Goal: Information Seeking & Learning: Compare options

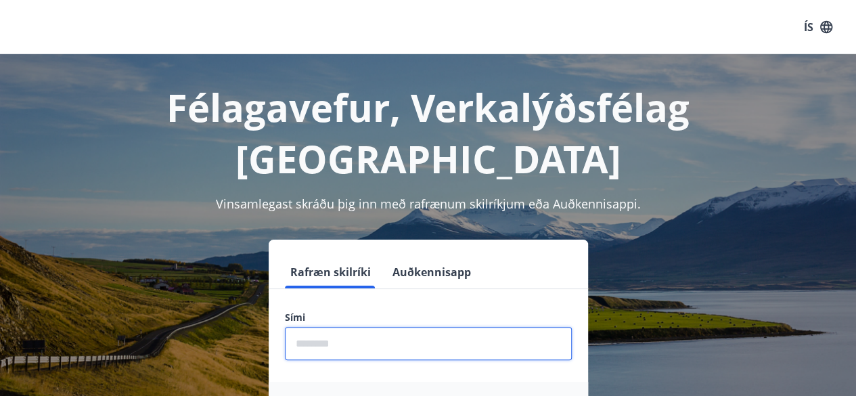
click at [377, 327] on input "phone" at bounding box center [428, 343] width 287 height 33
type input "********"
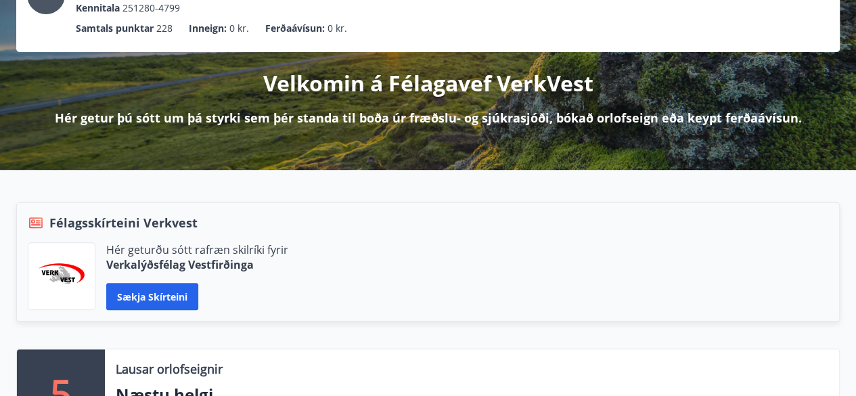
scroll to position [203, 0]
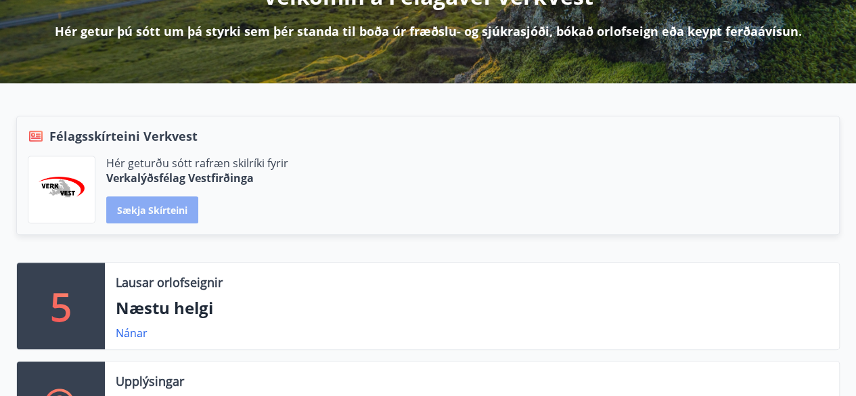
click at [162, 201] on button "Sækja skírteini" at bounding box center [152, 209] width 92 height 27
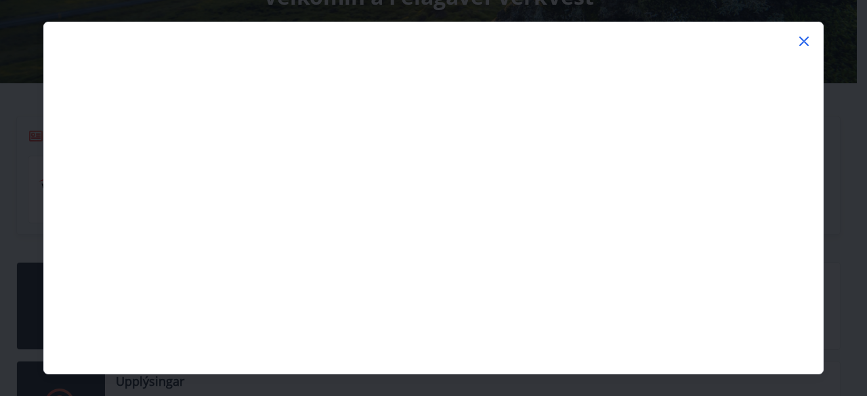
click at [806, 41] on icon at bounding box center [803, 41] width 16 height 16
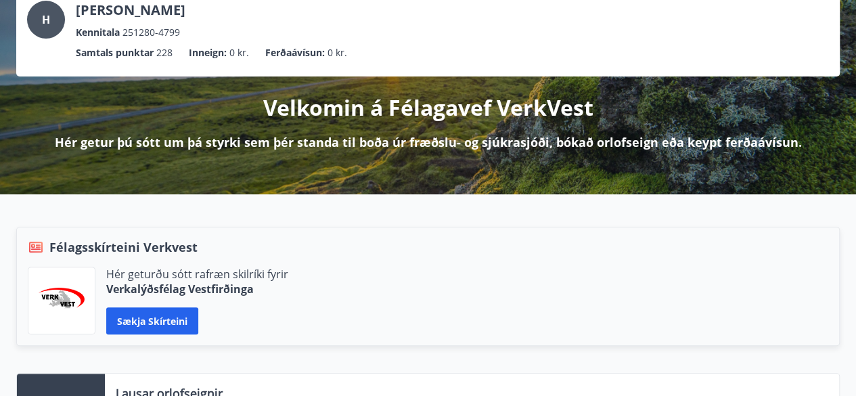
scroll to position [0, 0]
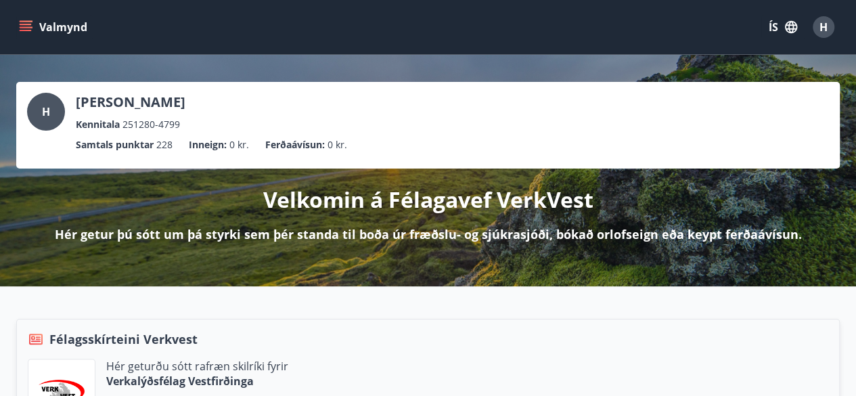
click at [23, 21] on icon "menu" at bounding box center [27, 21] width 15 height 1
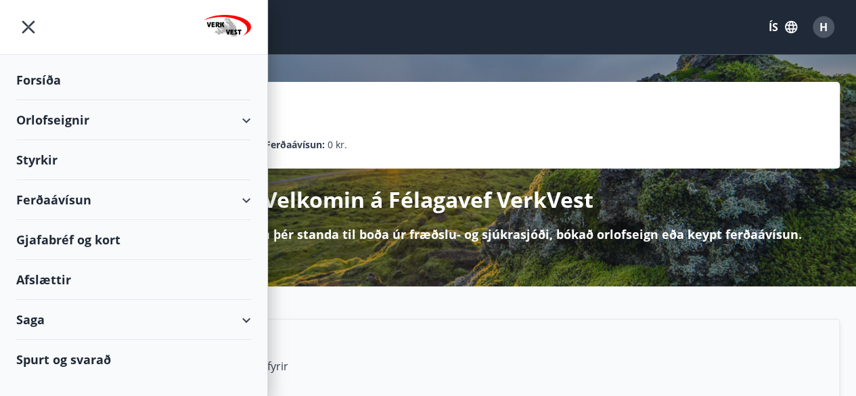
click at [64, 271] on div "Afslættir" at bounding box center [133, 280] width 235 height 40
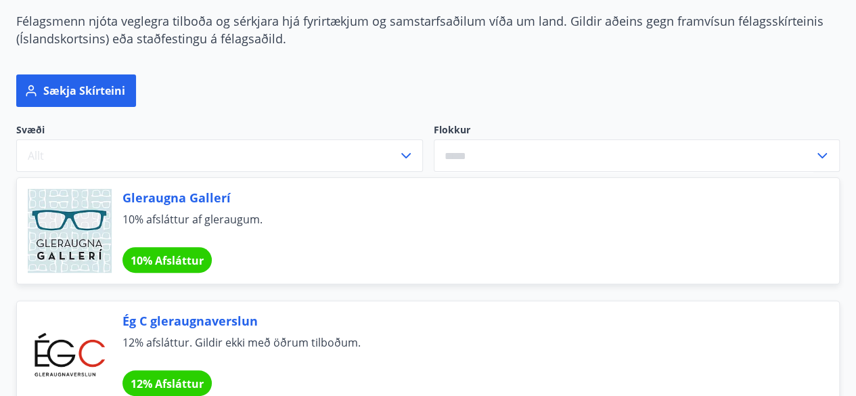
scroll to position [135, 0]
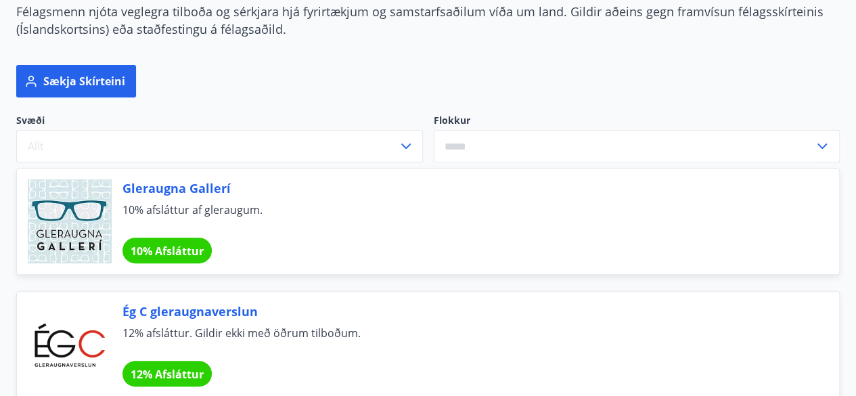
click at [553, 140] on input "text" at bounding box center [624, 146] width 381 height 33
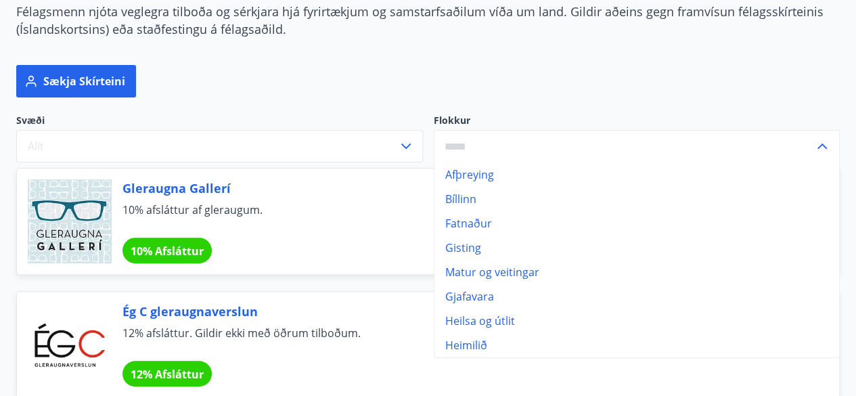
click at [553, 140] on input "text" at bounding box center [624, 146] width 381 height 33
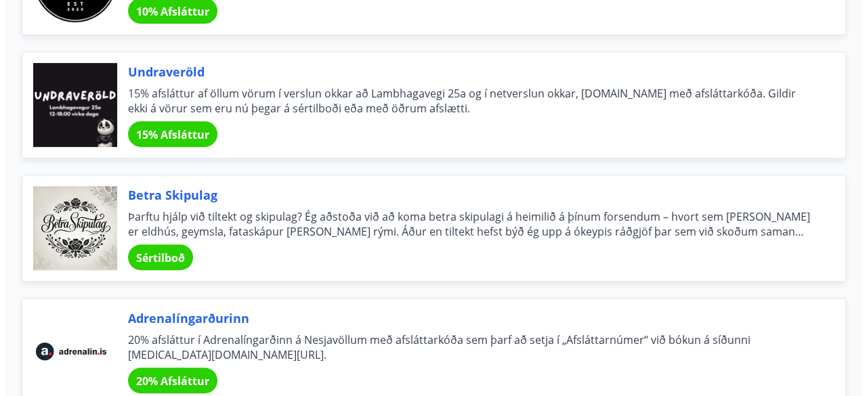
scroll to position [2843, 0]
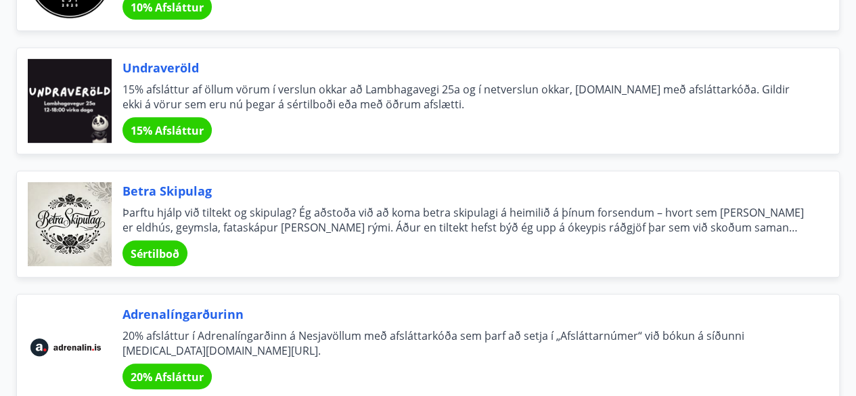
click at [68, 333] on div at bounding box center [70, 347] width 84 height 84
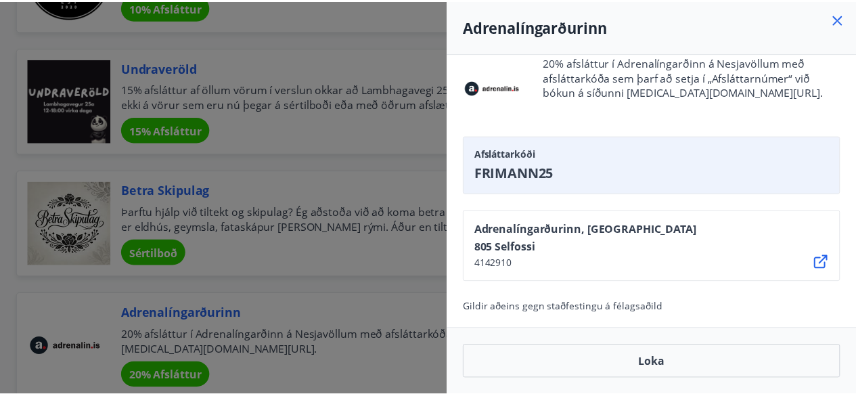
scroll to position [0, 0]
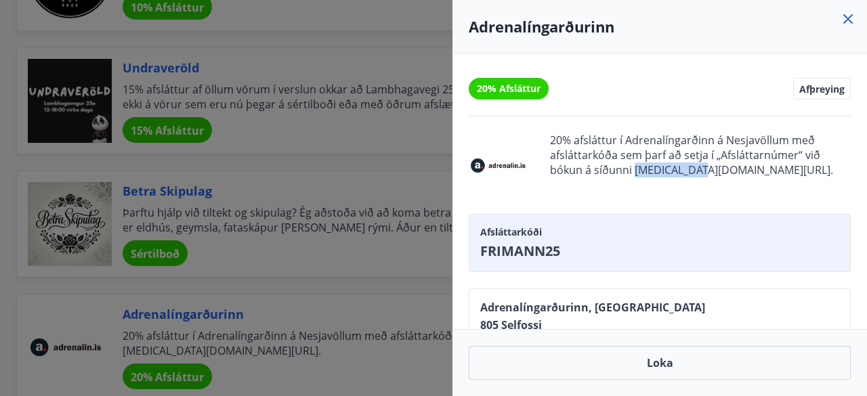
drag, startPoint x: 635, startPoint y: 168, endPoint x: 692, endPoint y: 172, distance: 57.0
click at [692, 172] on span "20% afsláttur í Adrenalíngarðinn á Nesjavöllum með afsláttarkóða sem þarf að se…" at bounding box center [700, 165] width 301 height 65
click at [376, 146] on div at bounding box center [433, 198] width 867 height 396
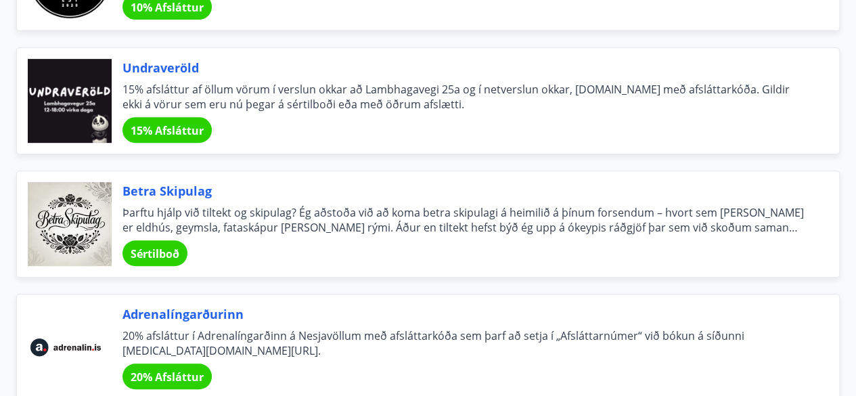
click at [189, 59] on span "Undraveröld" at bounding box center [465, 68] width 684 height 18
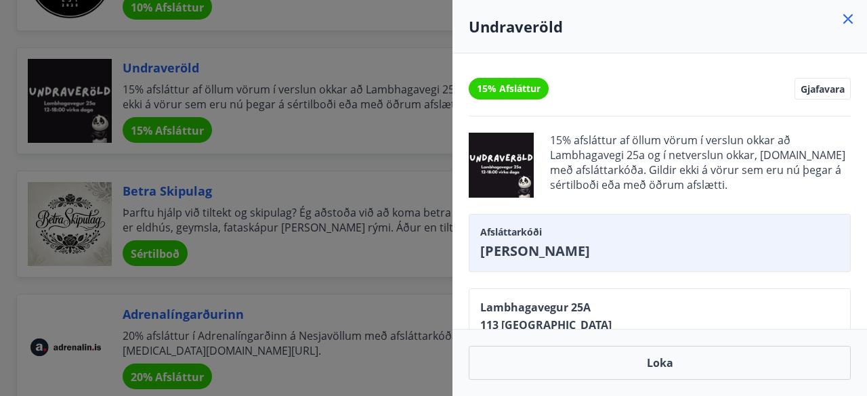
click at [340, 158] on div at bounding box center [433, 198] width 867 height 396
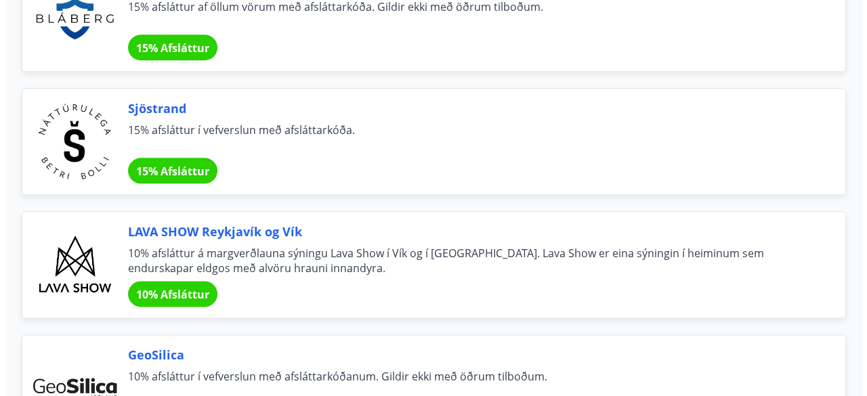
scroll to position [3317, 0]
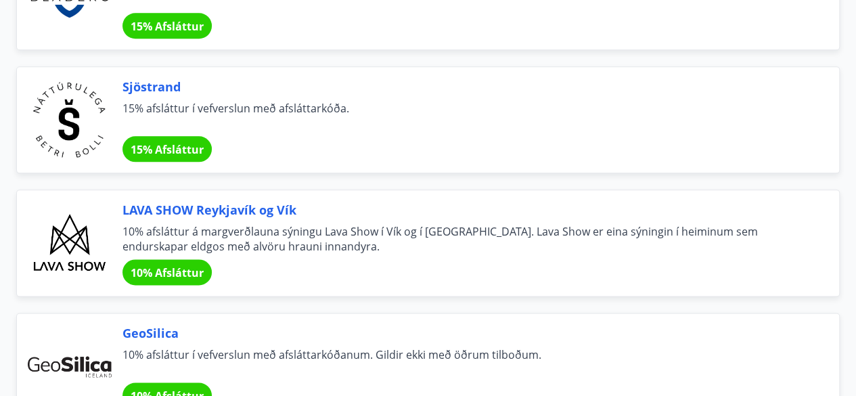
click at [265, 201] on span "LAVA SHOW Reykjavík og Vík" at bounding box center [465, 210] width 684 height 18
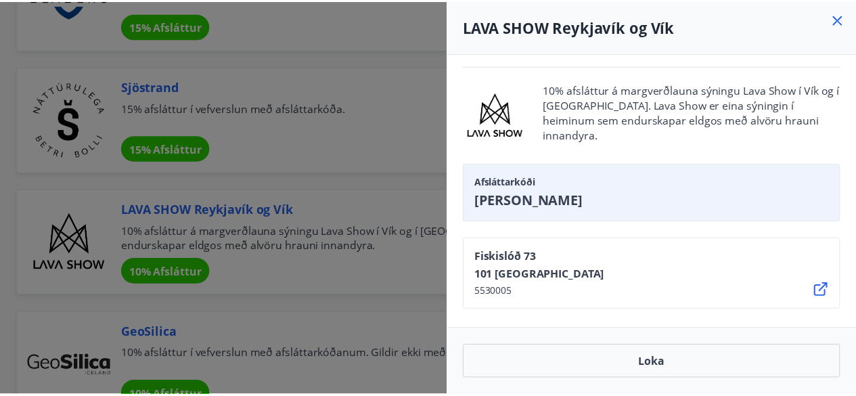
scroll to position [78, 0]
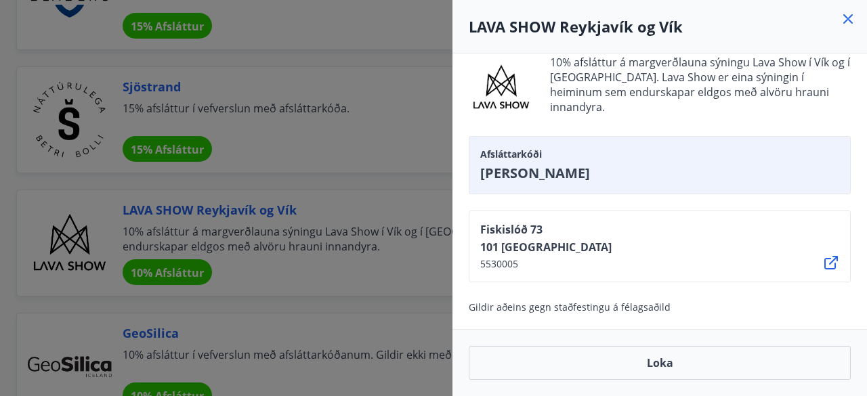
click at [357, 225] on div at bounding box center [433, 198] width 867 height 396
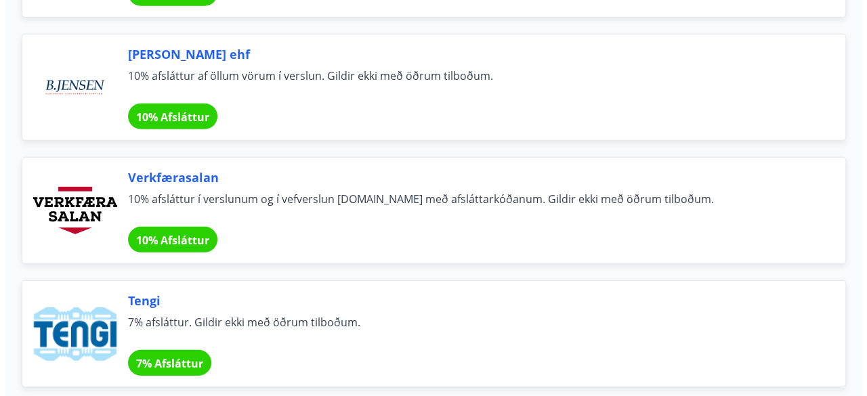
scroll to position [4468, 0]
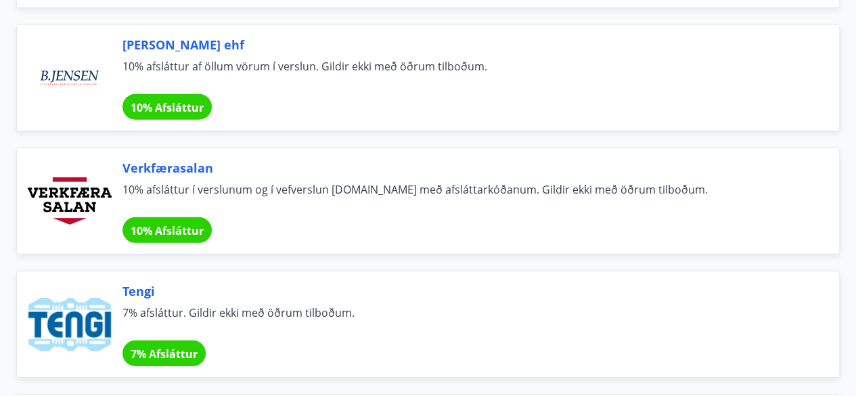
click at [321, 182] on span "10% afsláttur í verslunum og í vefverslun [DOMAIN_NAME] með afsláttarkóðanum. G…" at bounding box center [465, 197] width 684 height 30
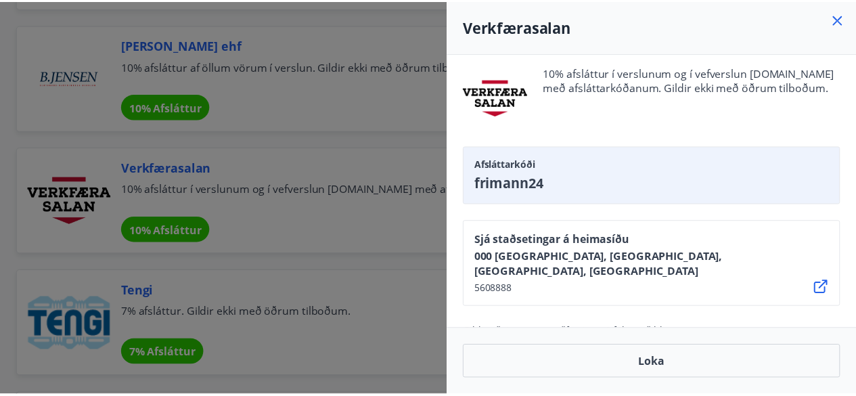
scroll to position [78, 0]
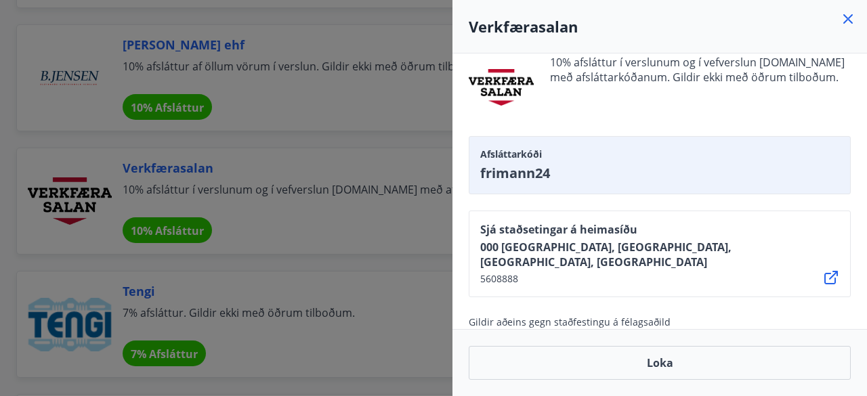
click at [359, 282] on div at bounding box center [433, 198] width 867 height 396
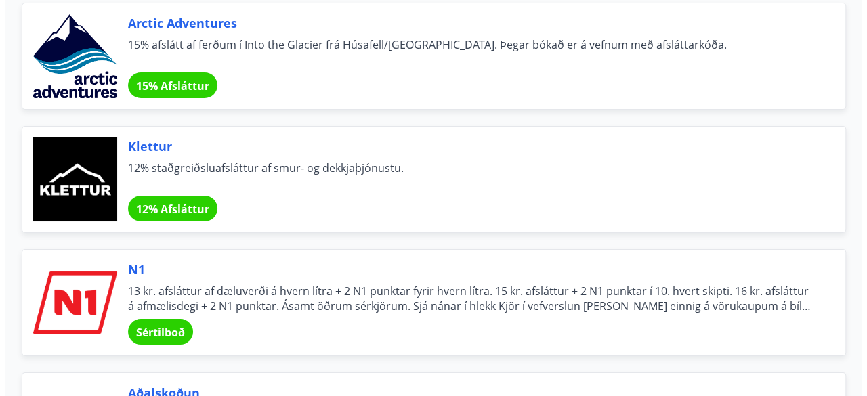
scroll to position [5010, 0]
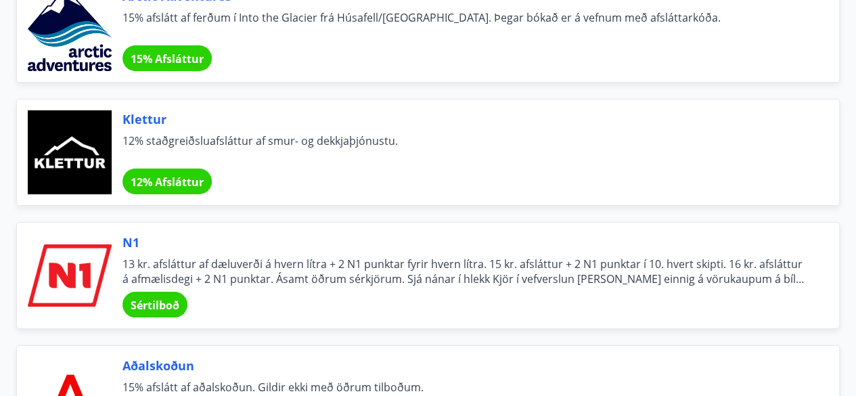
click at [348, 267] on span "13 kr. afsláttur af dæluverði á hvern lítra + 2 N1 punktar fyrir hvern lítra. 1…" at bounding box center [465, 272] width 684 height 30
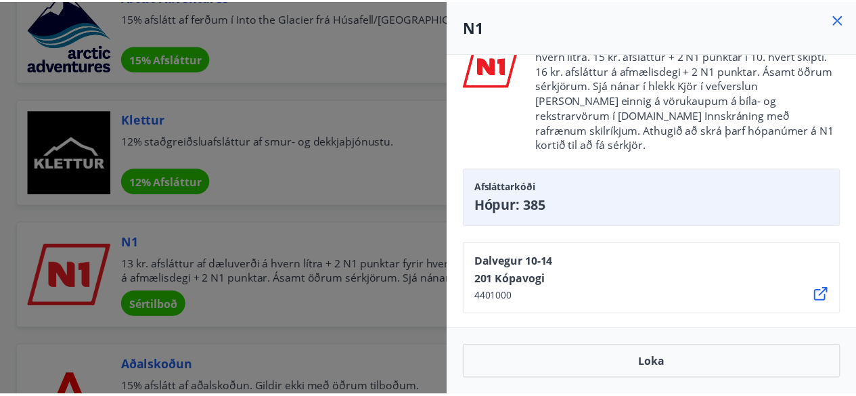
scroll to position [117, 0]
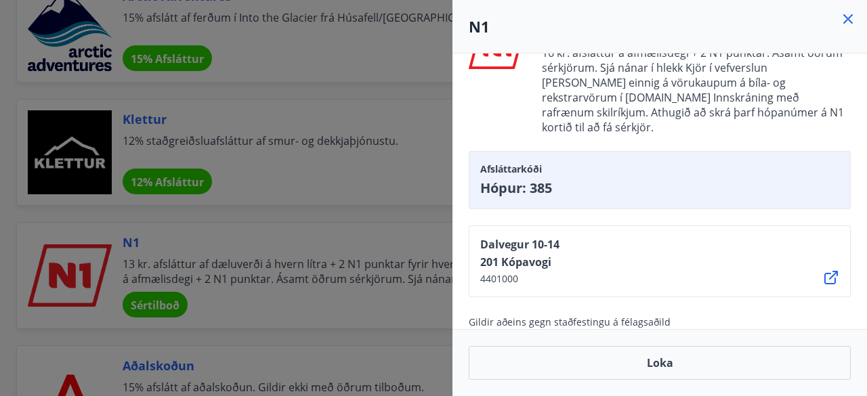
click at [370, 240] on div at bounding box center [433, 198] width 867 height 396
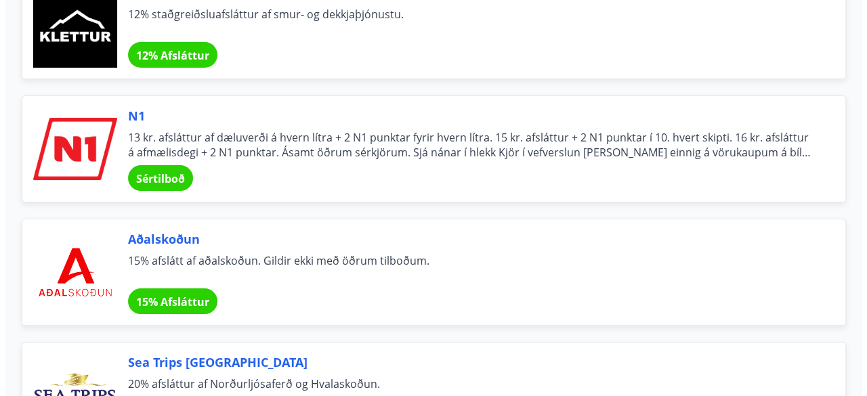
scroll to position [5145, 0]
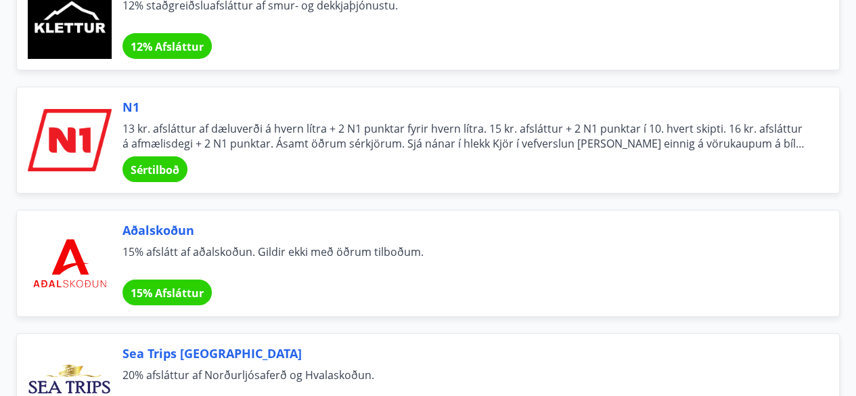
click at [370, 244] on span "15% afslátt af aðalskoðun. Gildir ekki með öðrum tilboðum." at bounding box center [465, 259] width 684 height 30
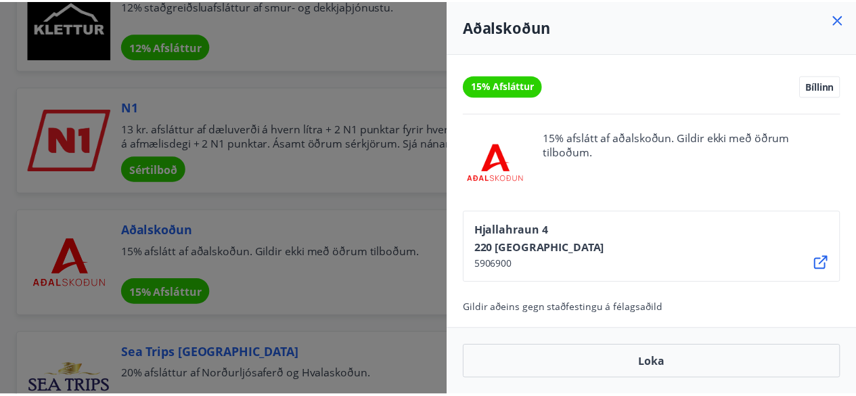
scroll to position [4, 0]
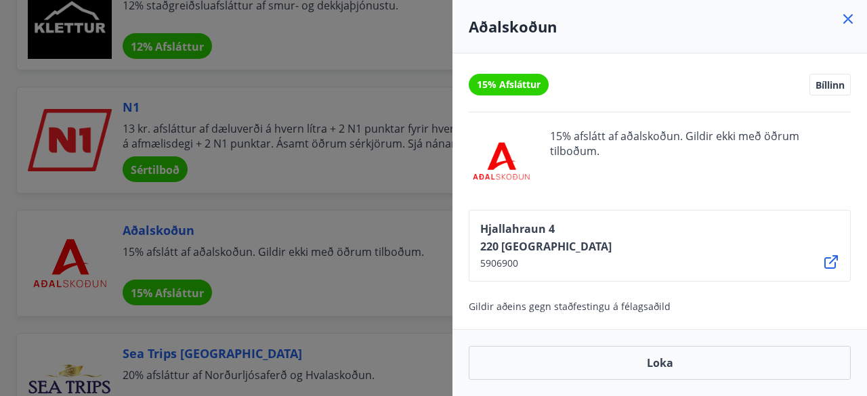
click at [336, 286] on div at bounding box center [433, 198] width 867 height 396
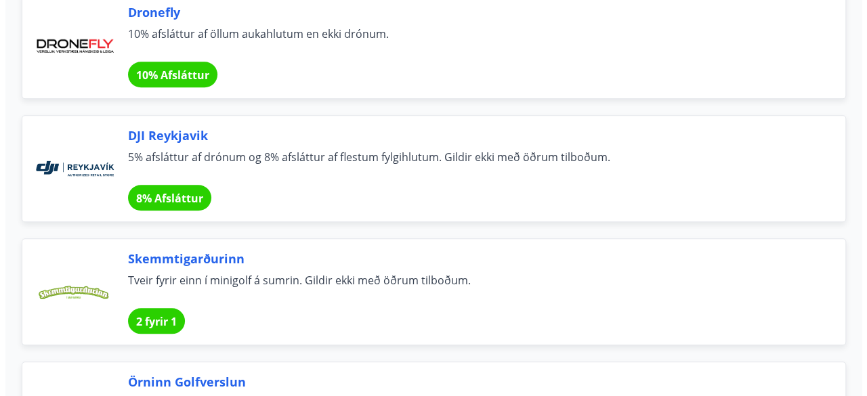
scroll to position [5754, 0]
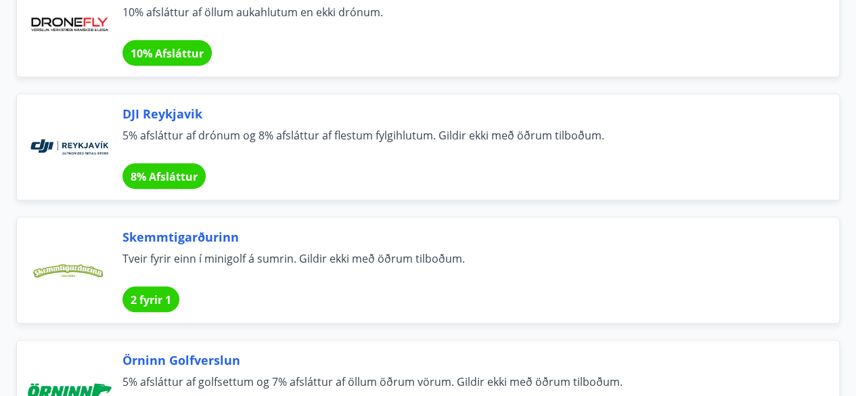
click at [328, 251] on span "Tveir fyrir einn í minigolf á sumrin. Gildir ekki með öðrum tilboðum." at bounding box center [465, 266] width 684 height 30
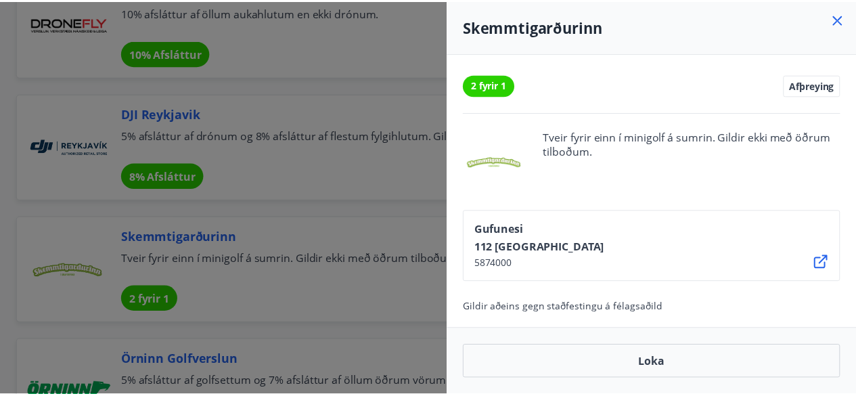
scroll to position [4, 0]
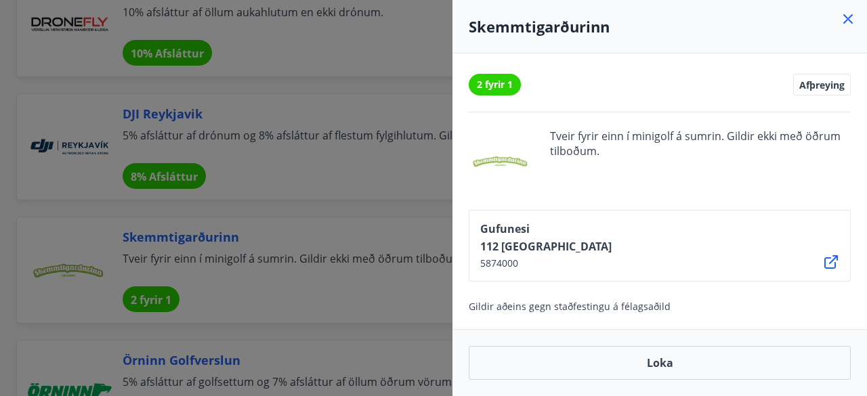
click at [329, 238] on div at bounding box center [433, 198] width 867 height 396
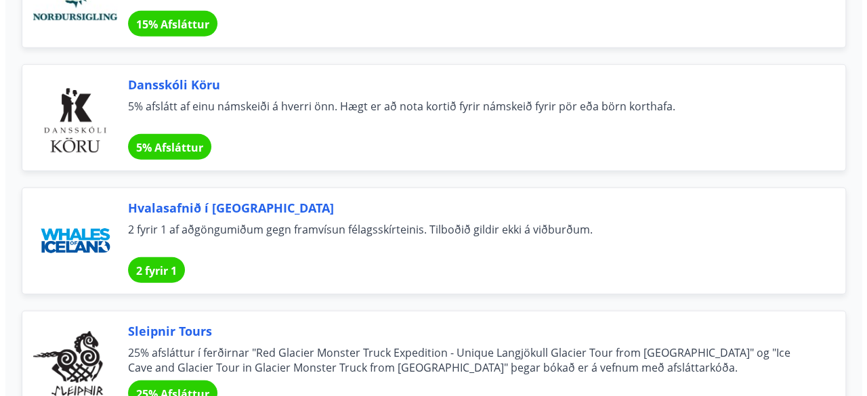
scroll to position [6905, 0]
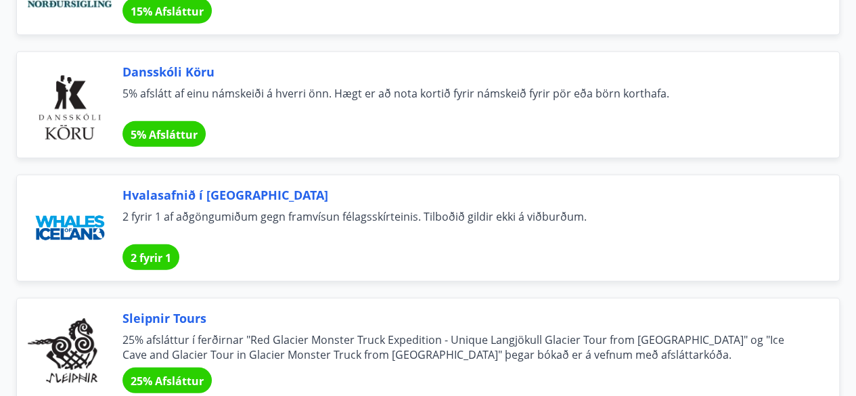
click at [349, 209] on span "2 fyrir 1 af aðgöngumiðum gegn framvísun félagsskírteinis. Tilboðið gildir ekki…" at bounding box center [465, 224] width 684 height 30
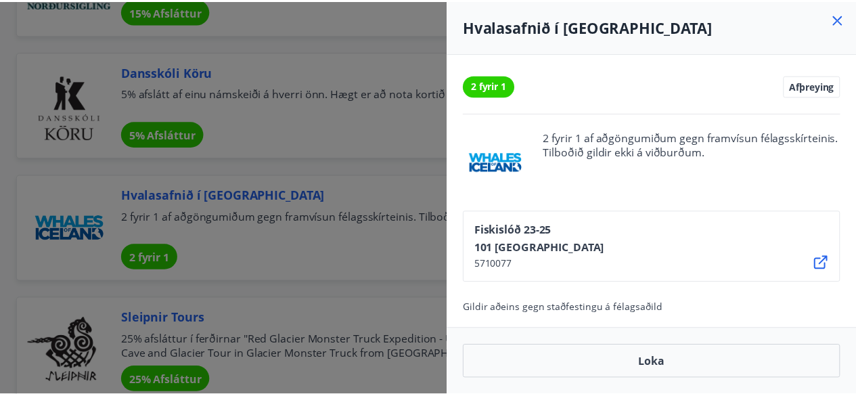
scroll to position [4, 0]
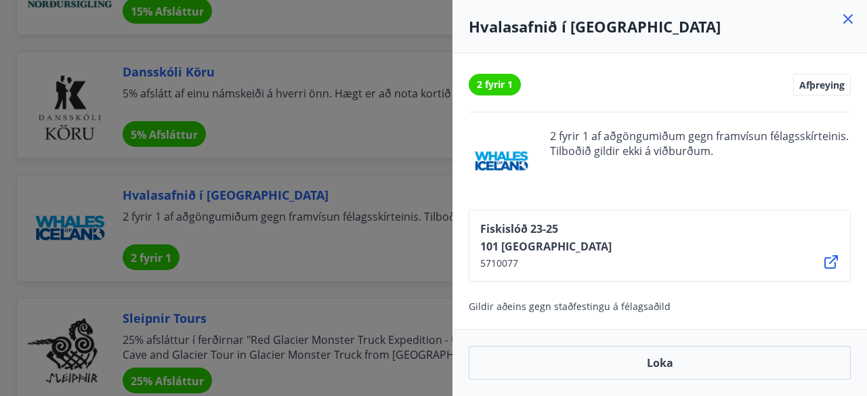
click at [316, 232] on div at bounding box center [433, 198] width 867 height 396
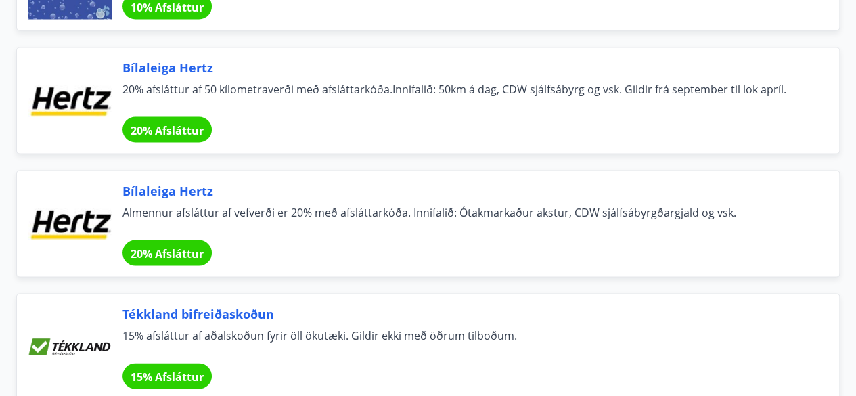
scroll to position [9072, 0]
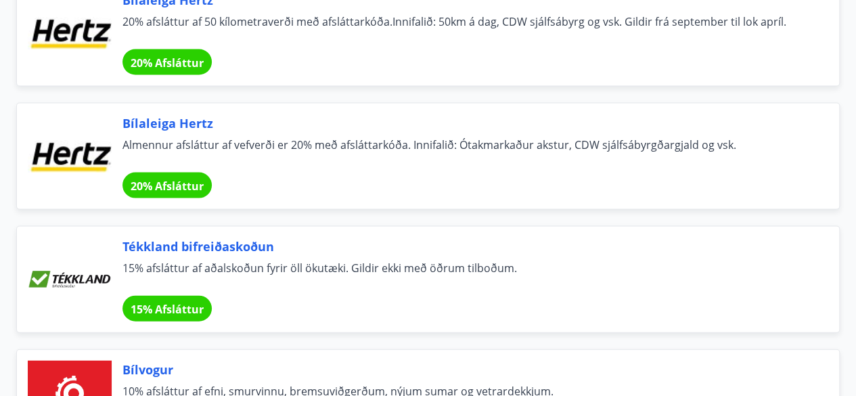
click at [173, 179] on span "20% Afsláttur" at bounding box center [167, 186] width 73 height 15
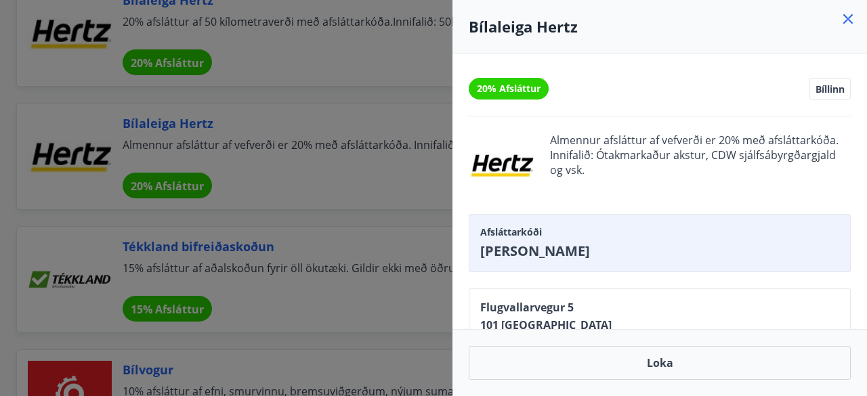
click at [338, 166] on div at bounding box center [433, 198] width 867 height 396
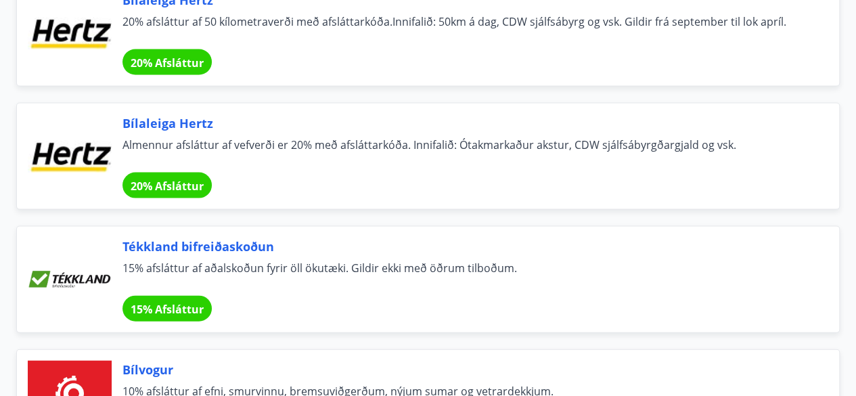
click at [160, 49] on div "20% Afsláttur" at bounding box center [167, 62] width 89 height 26
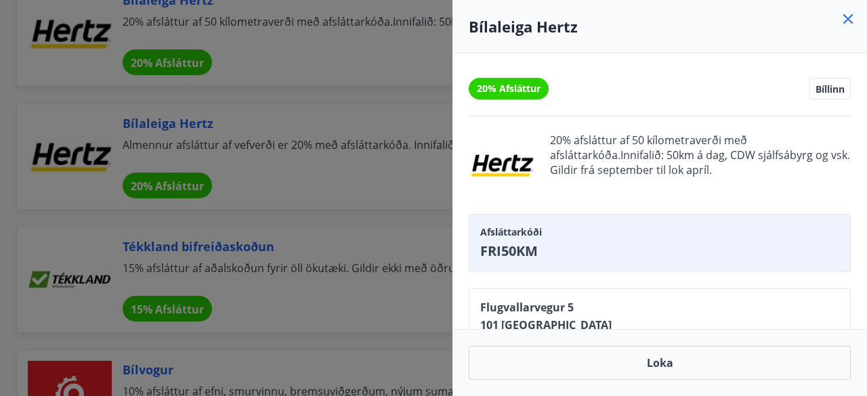
click at [278, 156] on div at bounding box center [433, 198] width 867 height 396
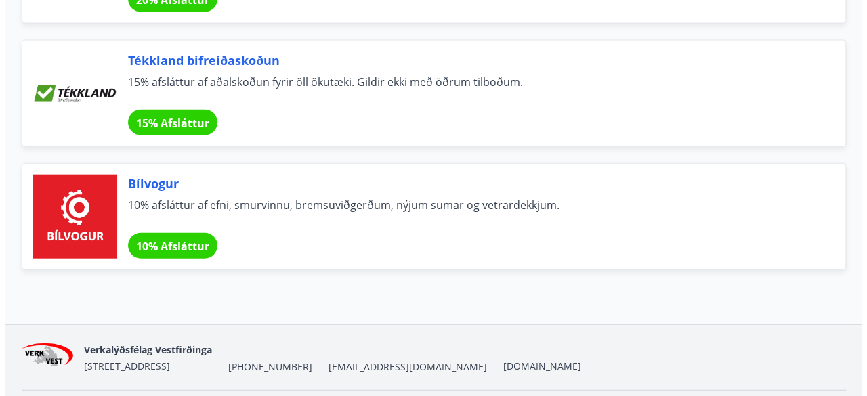
scroll to position [9265, 0]
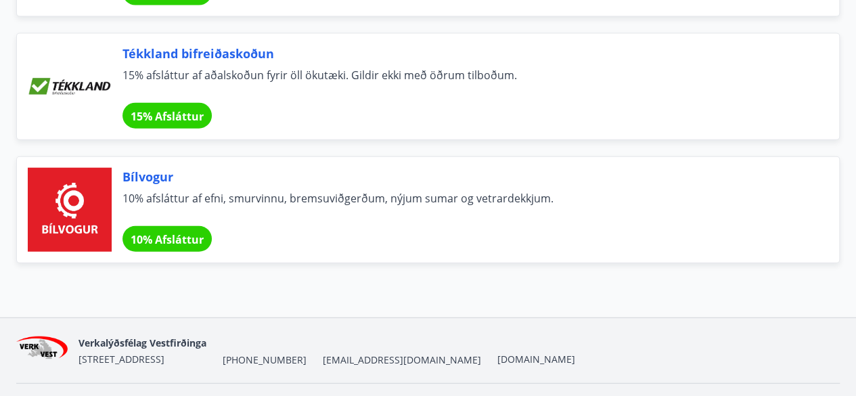
click at [203, 189] on div "Bílvogur 10% afsláttur af efni, smurvinnu, bremsuviðgerðum, nýjum sumar og vetr…" at bounding box center [465, 210] width 684 height 84
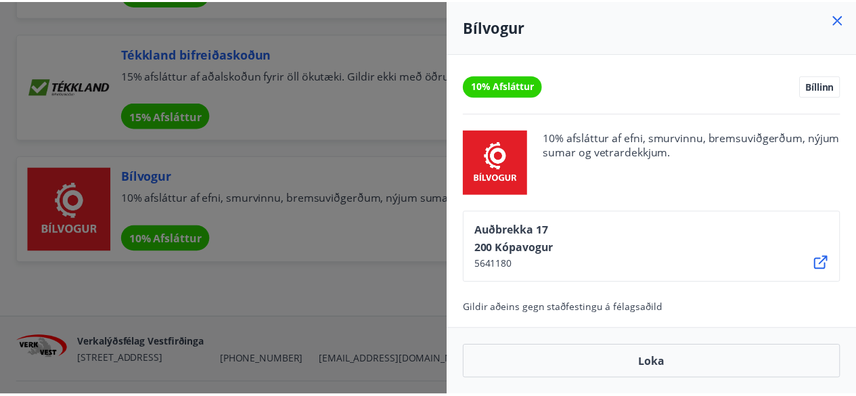
scroll to position [4, 0]
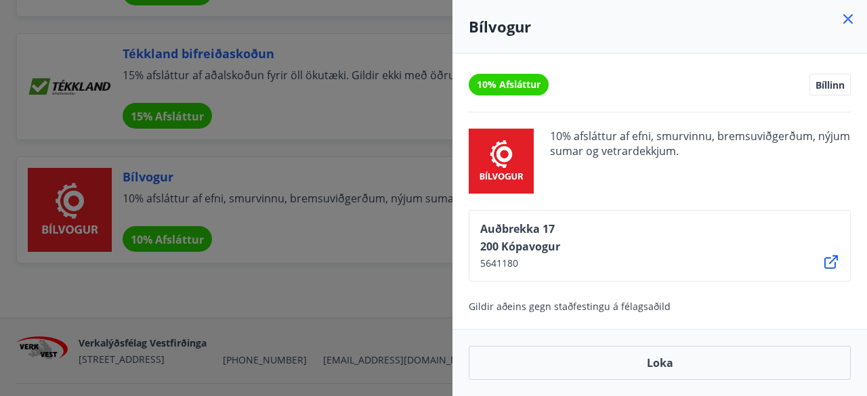
click at [517, 181] on div at bounding box center [500, 161] width 65 height 65
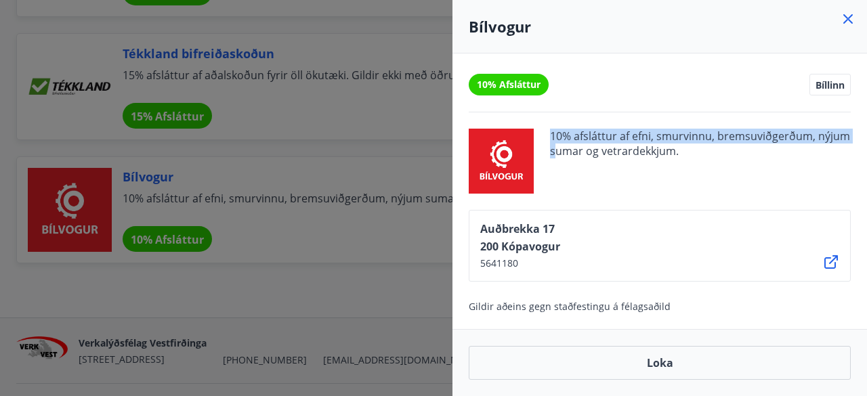
drag, startPoint x: 553, startPoint y: 166, endPoint x: 489, endPoint y: 178, distance: 64.8
click at [489, 178] on div "10% afsláttur af efni, smurvinnu, bremsuviðgerðum, nýjum sumar og vetrardekkjum." at bounding box center [659, 161] width 382 height 65
click at [551, 169] on span "10% afsláttur af efni, smurvinnu, bremsuviðgerðum, nýjum sumar og vetrardekkjum." at bounding box center [700, 161] width 301 height 65
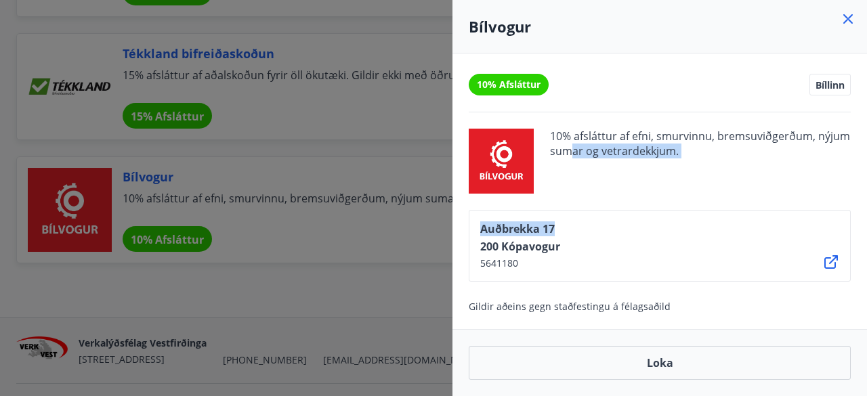
click at [576, 196] on div "10% Afsláttur Bíllinn 10% afsláttur af efni, smurvinnu, bremsuviðgerðum, nýjum …" at bounding box center [659, 191] width 414 height 276
click at [260, 218] on div at bounding box center [433, 198] width 867 height 396
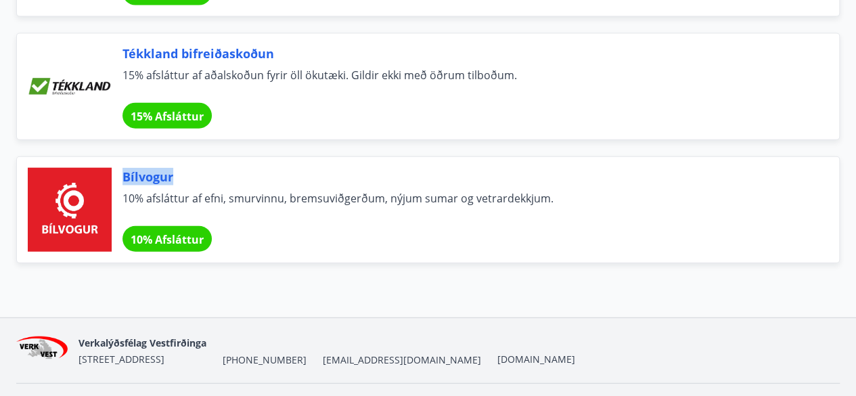
drag, startPoint x: 212, startPoint y: 139, endPoint x: 121, endPoint y: 141, distance: 91.4
click at [121, 156] on div "Bílvogur 10% afsláttur af efni, smurvinnu, bremsuviðgerðum, nýjum sumar og vetr…" at bounding box center [428, 209] width 824 height 107
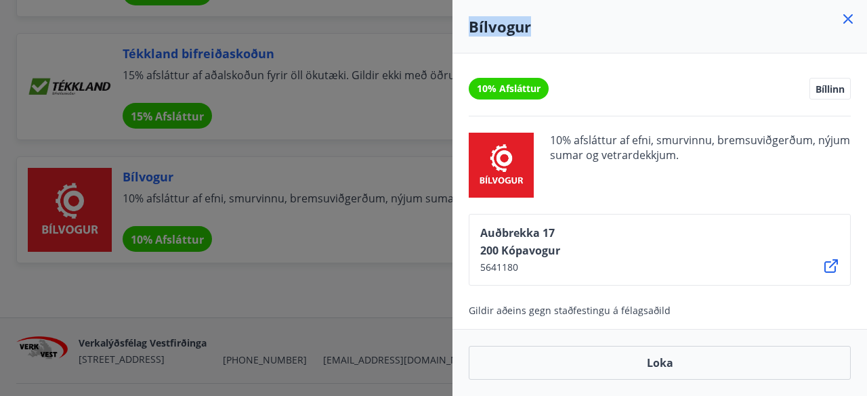
drag, startPoint x: 131, startPoint y: 139, endPoint x: 467, endPoint y: 28, distance: 353.9
click at [467, 28] on div "Bílvogur" at bounding box center [659, 26] width 414 height 53
click at [416, 152] on div at bounding box center [433, 198] width 867 height 396
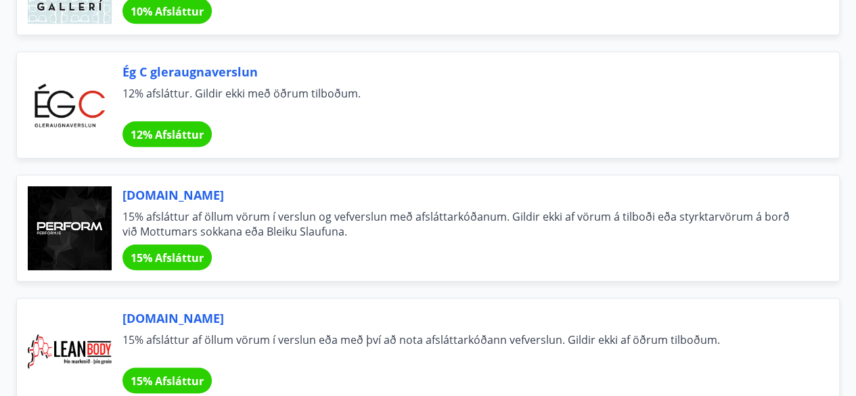
scroll to position [27, 0]
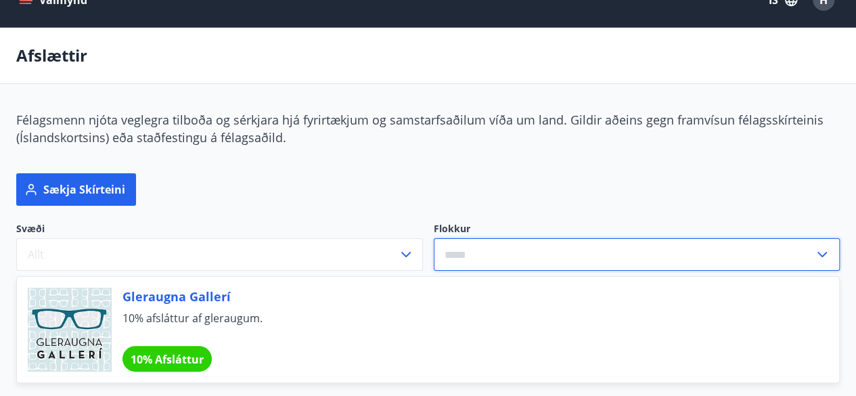
click at [491, 265] on input "text" at bounding box center [624, 254] width 381 height 33
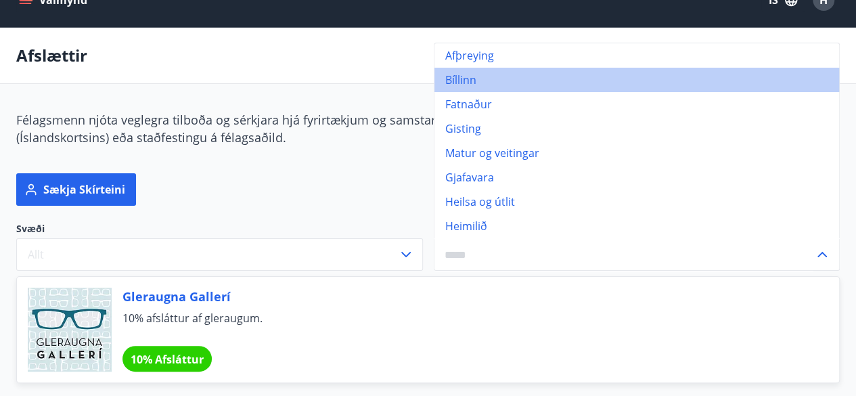
click at [494, 87] on li "Bíllinn" at bounding box center [638, 80] width 406 height 24
type input "*******"
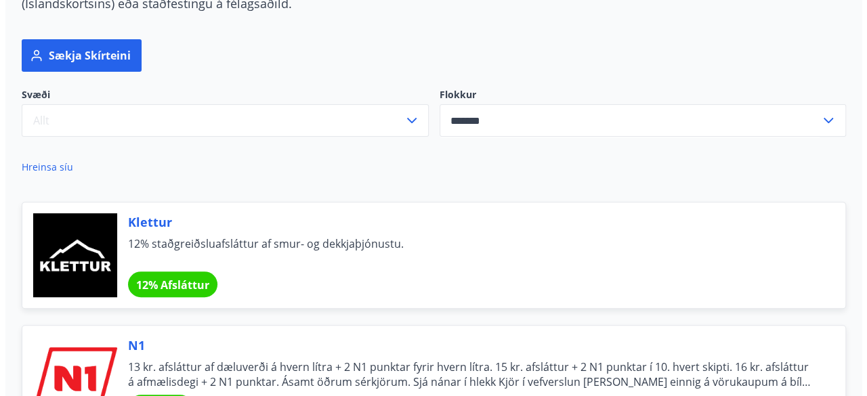
scroll to position [162, 0]
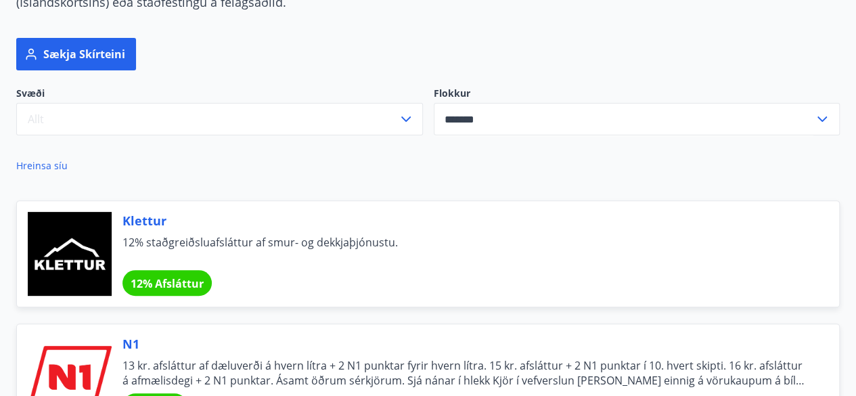
click at [183, 228] on span "Klettur" at bounding box center [465, 221] width 684 height 18
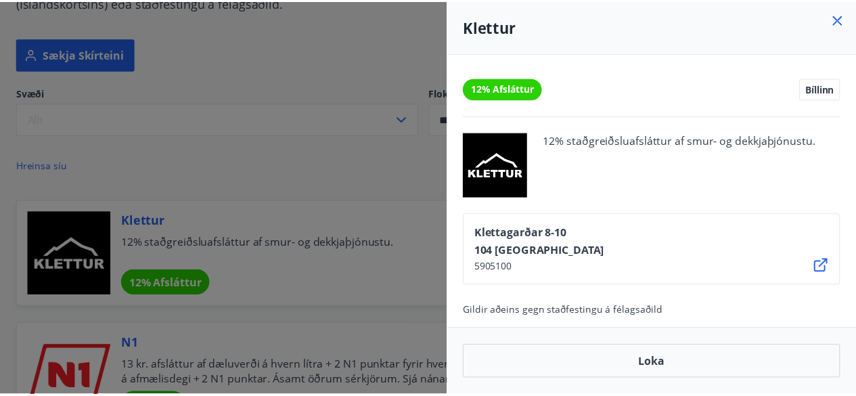
scroll to position [4, 0]
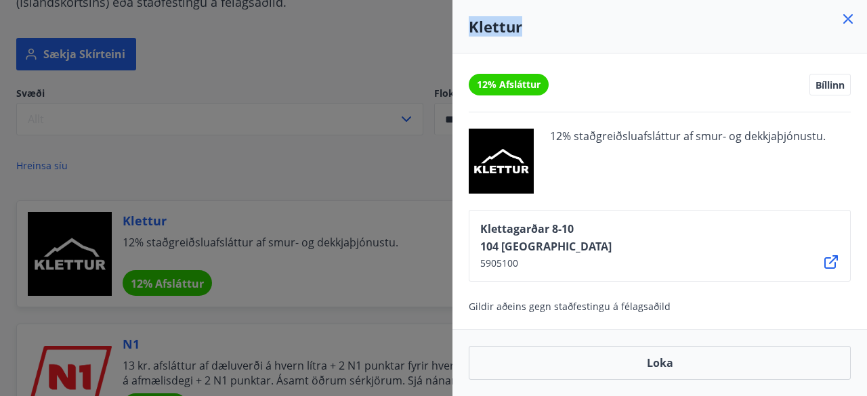
drag, startPoint x: 531, startPoint y: 37, endPoint x: 458, endPoint y: 36, distance: 73.1
click at [458, 36] on div "Klettur" at bounding box center [659, 26] width 414 height 53
click at [280, 68] on div at bounding box center [433, 198] width 867 height 396
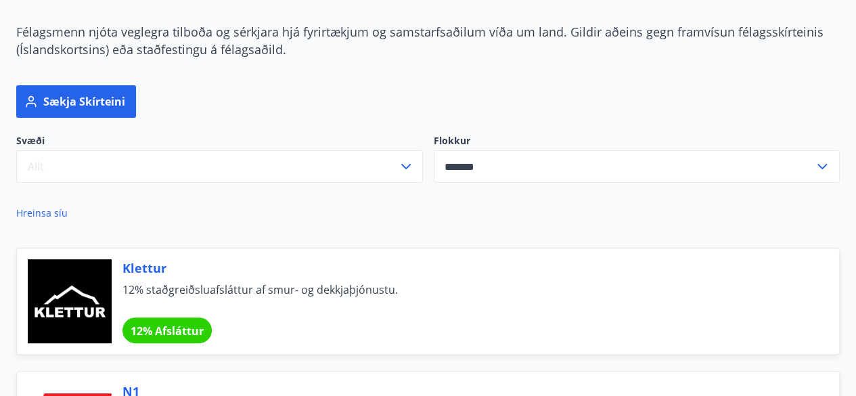
scroll to position [0, 0]
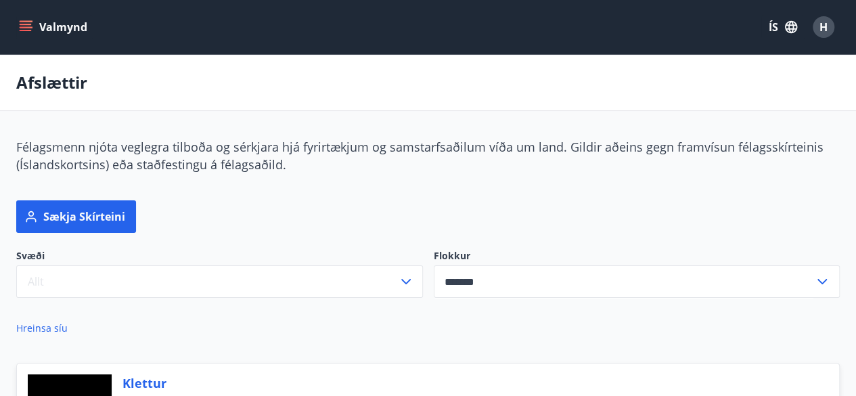
click at [18, 22] on button "Valmynd" at bounding box center [54, 27] width 77 height 24
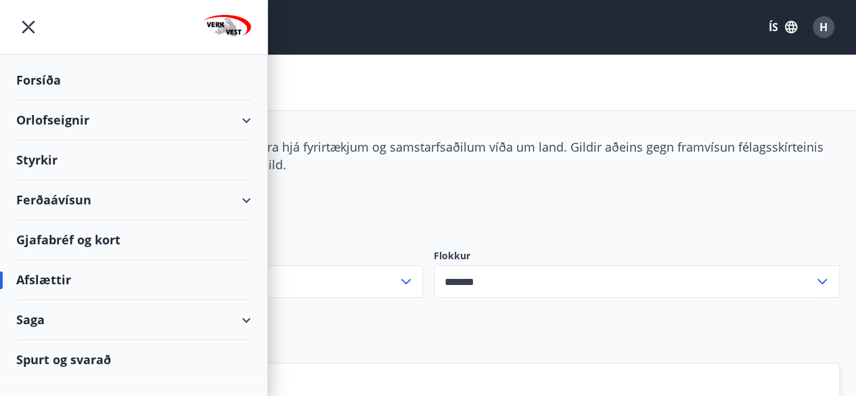
click at [223, 119] on div "Orlofseignir" at bounding box center [133, 120] width 235 height 40
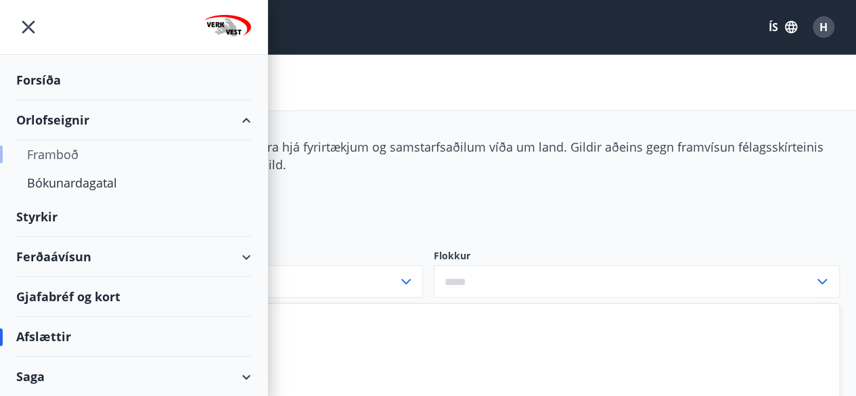
click at [72, 150] on div "Framboð" at bounding box center [133, 154] width 213 height 28
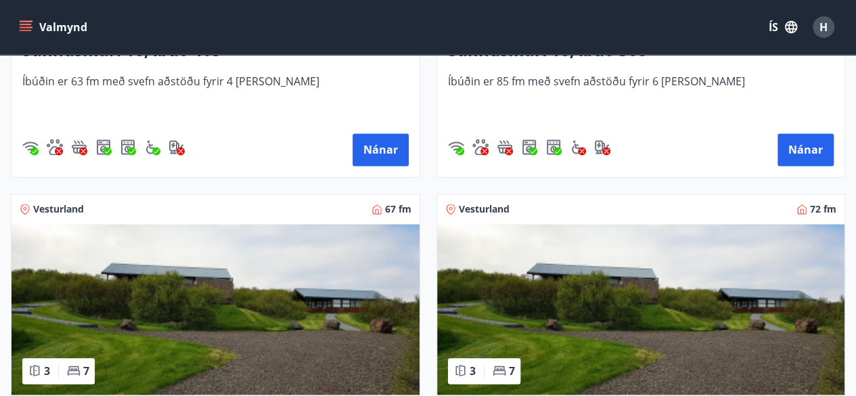
scroll to position [880, 0]
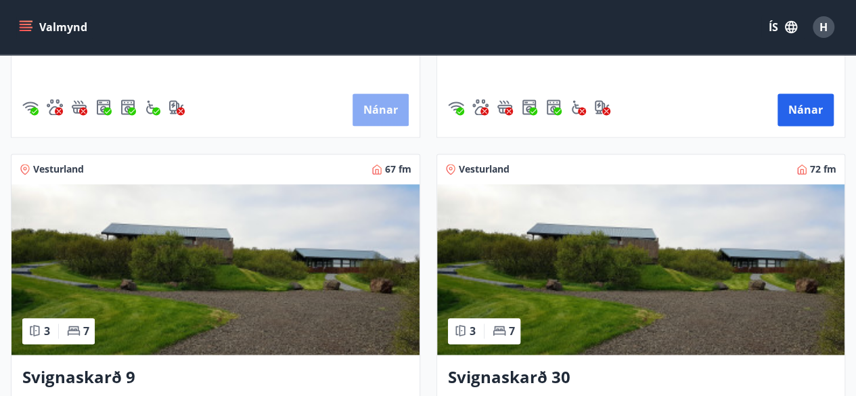
click at [394, 105] on button "Nánar" at bounding box center [381, 109] width 56 height 32
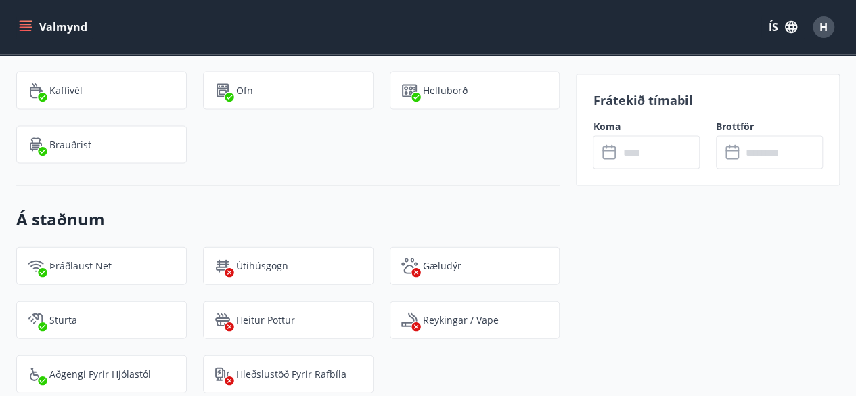
scroll to position [1489, 0]
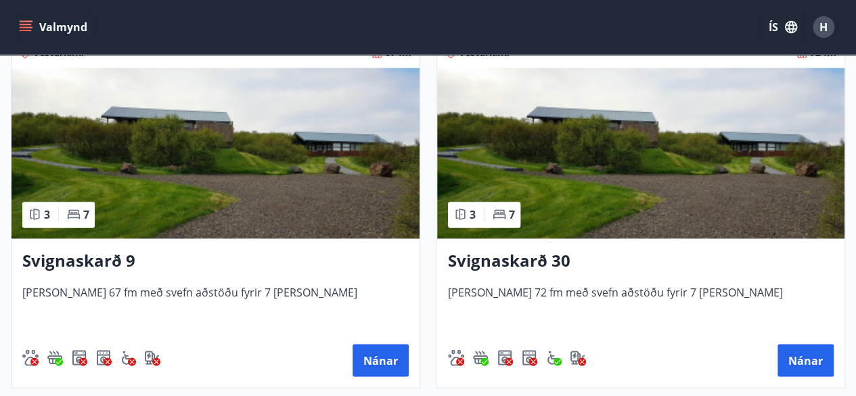
scroll to position [1026, 0]
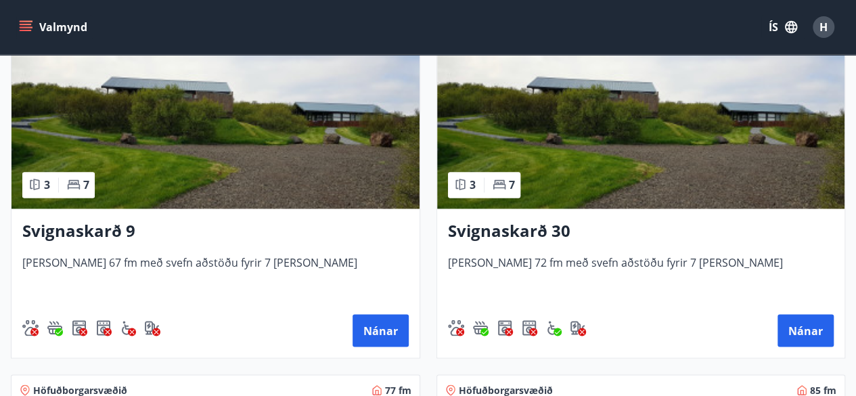
click at [513, 227] on h3 "Svignaskarð 30" at bounding box center [641, 231] width 387 height 24
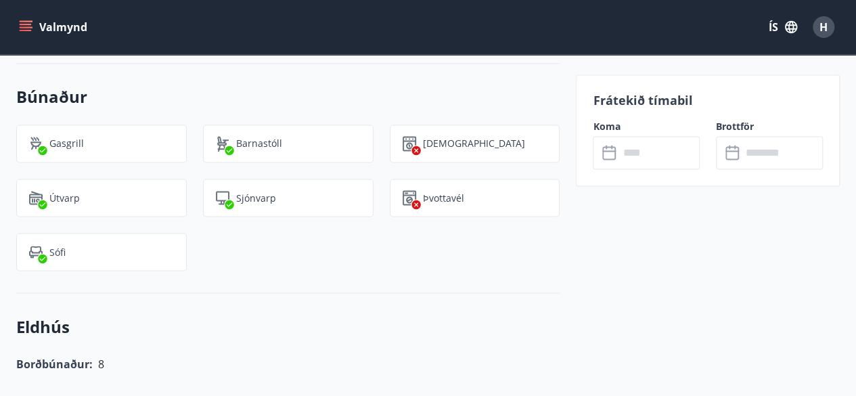
scroll to position [1083, 0]
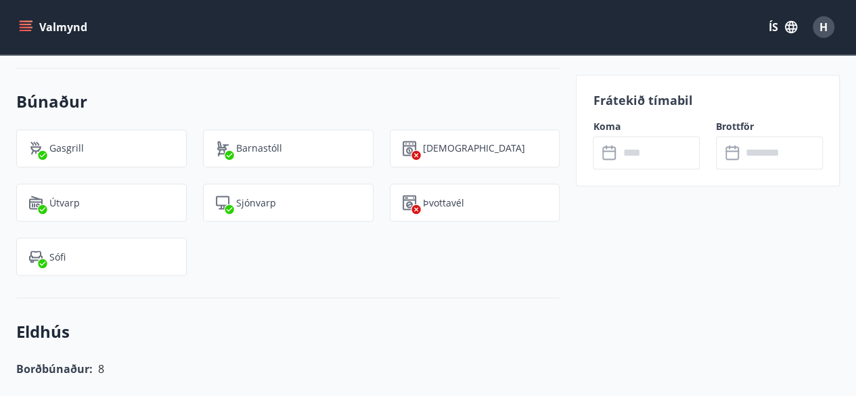
drag, startPoint x: 382, startPoint y: 242, endPoint x: 394, endPoint y: 237, distance: 13.1
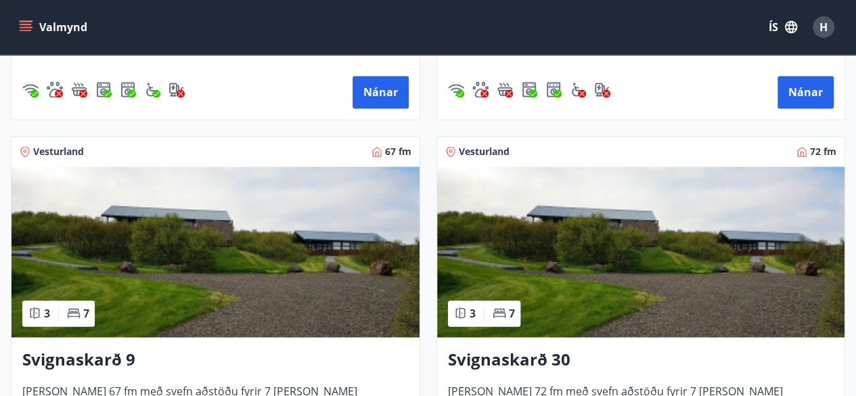
scroll to position [948, 0]
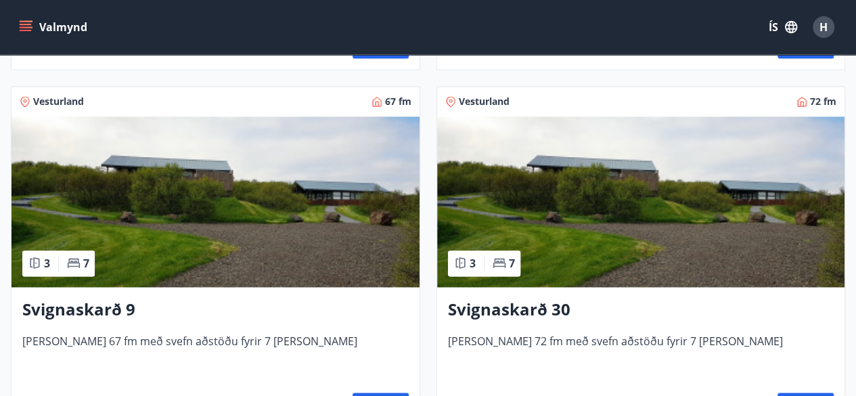
click at [133, 307] on h3 "Svignaskarð 9" at bounding box center [215, 310] width 387 height 24
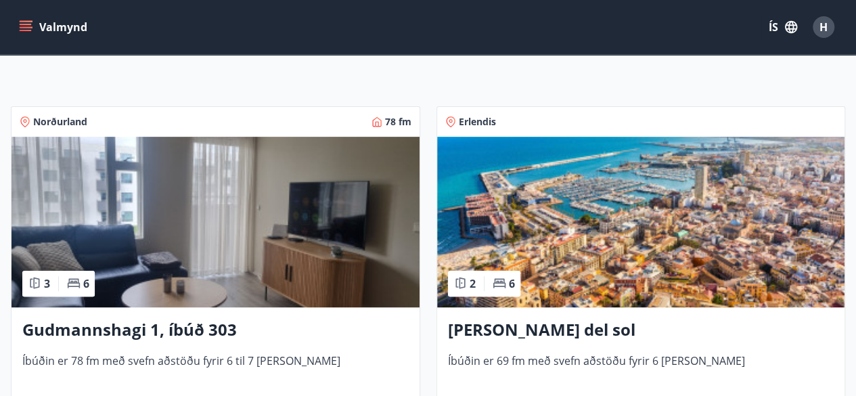
scroll to position [203, 0]
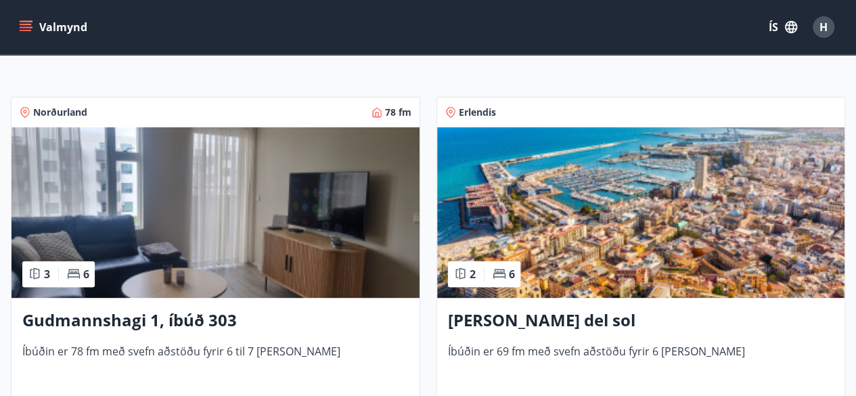
click at [548, 309] on h3 "[PERSON_NAME] del sol" at bounding box center [641, 321] width 387 height 24
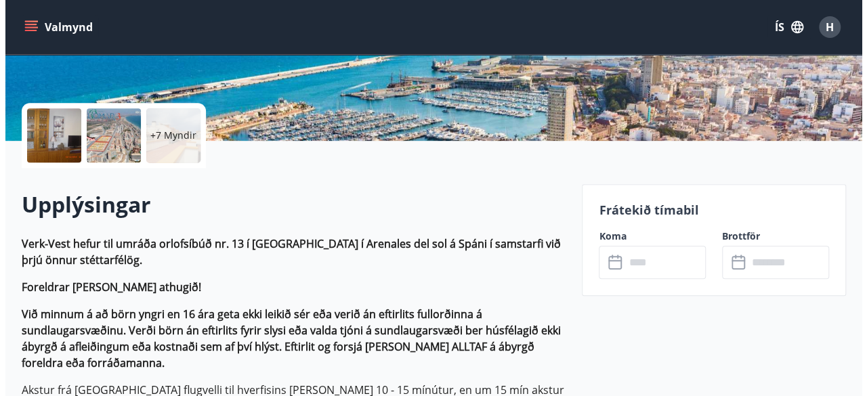
scroll to position [271, 0]
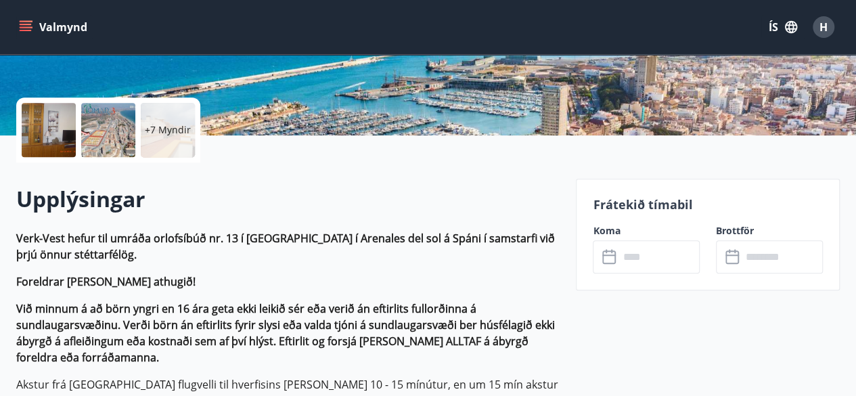
click at [631, 255] on input "text" at bounding box center [659, 256] width 81 height 33
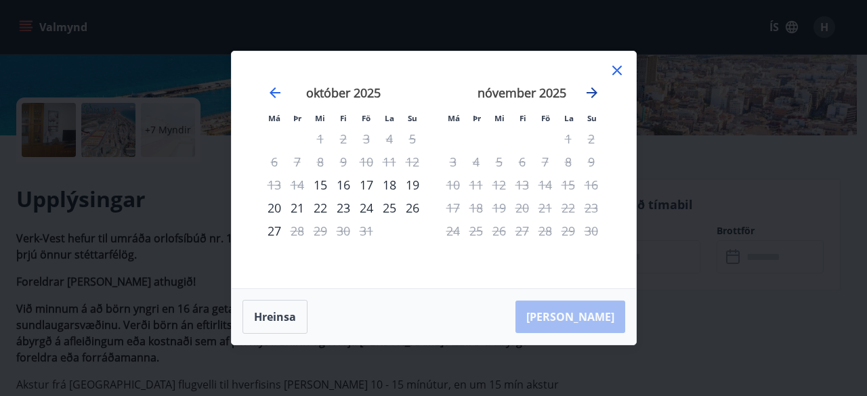
click at [598, 89] on icon "Move forward to switch to the next month." at bounding box center [592, 93] width 16 height 16
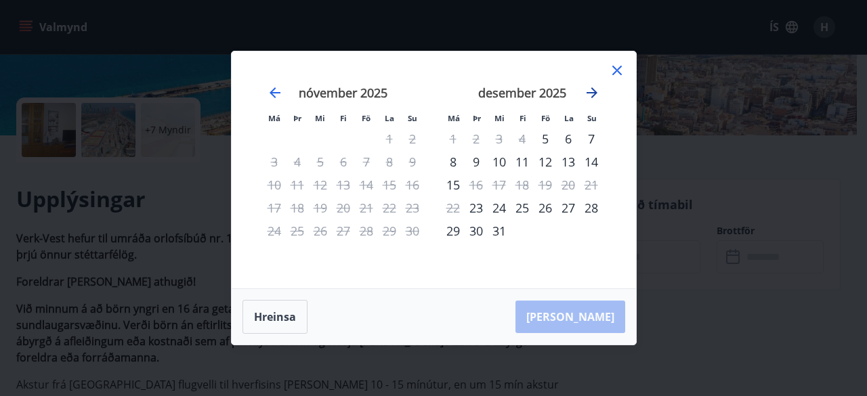
click at [598, 89] on icon "Move forward to switch to the next month." at bounding box center [592, 93] width 16 height 16
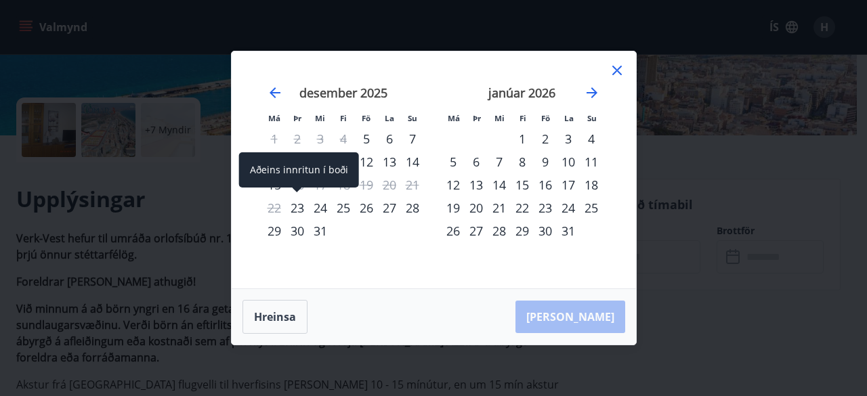
click at [291, 208] on div "23" at bounding box center [297, 207] width 23 height 23
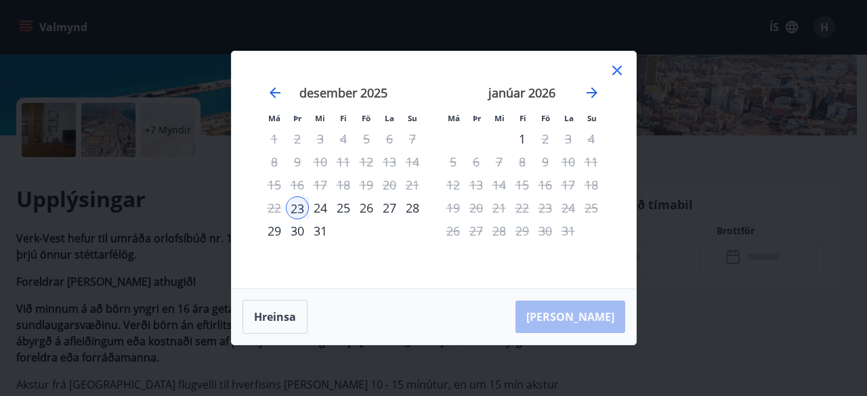
click at [521, 137] on div "1" at bounding box center [521, 138] width 23 height 23
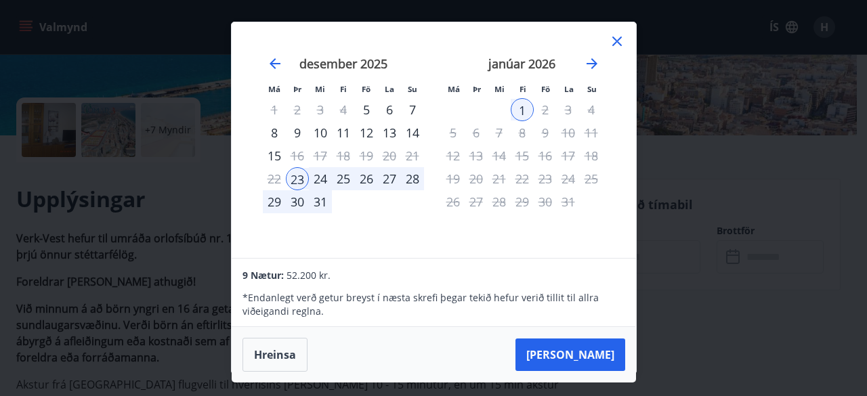
scroll to position [1, 0]
click at [297, 356] on button "Hreinsa" at bounding box center [274, 355] width 65 height 34
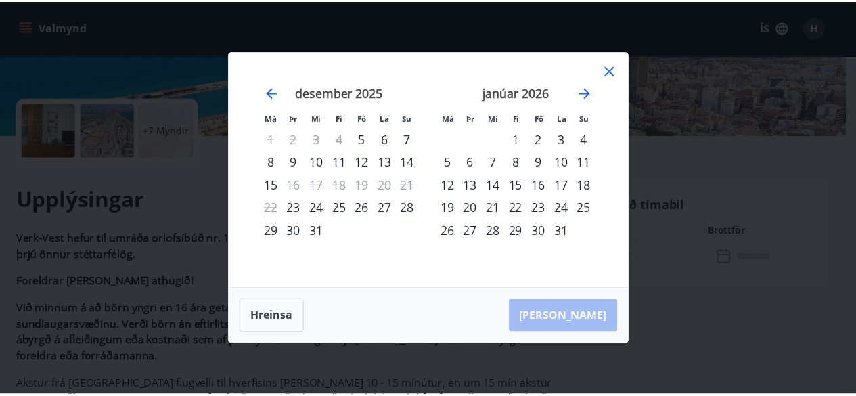
scroll to position [0, 0]
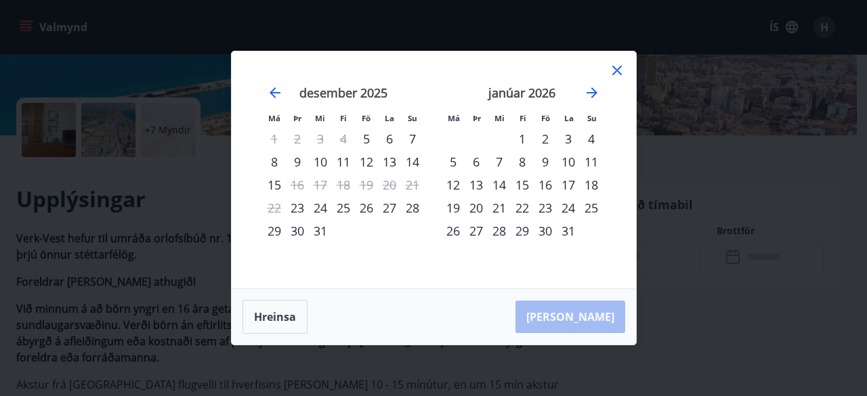
click at [528, 138] on div "1" at bounding box center [521, 138] width 23 height 23
click at [524, 183] on div "15" at bounding box center [521, 184] width 23 height 23
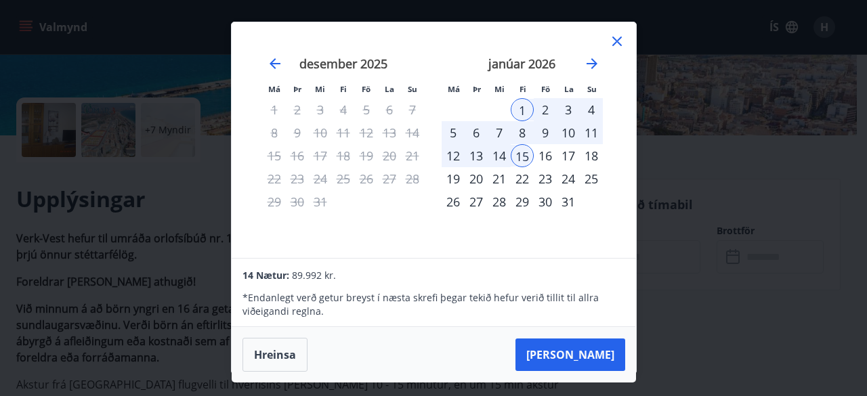
click at [684, 242] on div "Má Þr Mi Fi Fö La Su Má Þr Mi Fi Fö La Su [DATE] 1 2 3 4 5 6 7 8 9 10 11 12 13 …" at bounding box center [433, 198] width 867 height 396
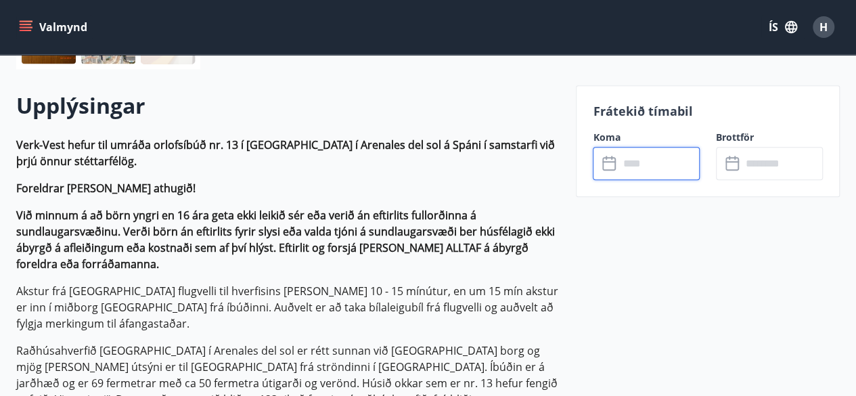
scroll to position [406, 0]
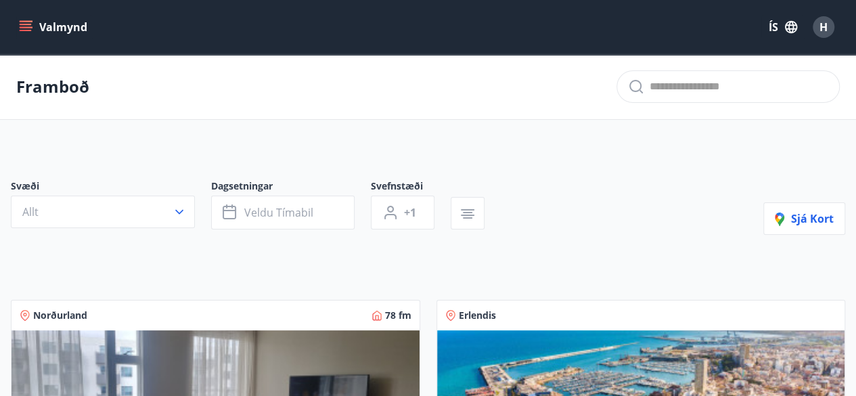
click at [16, 42] on div "Valmynd ÍS H" at bounding box center [428, 27] width 824 height 32
click at [21, 25] on icon "menu" at bounding box center [26, 24] width 12 height 1
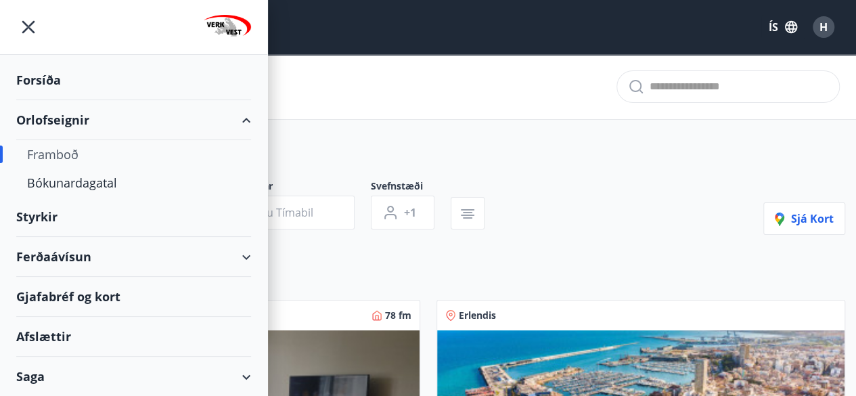
scroll to position [38, 0]
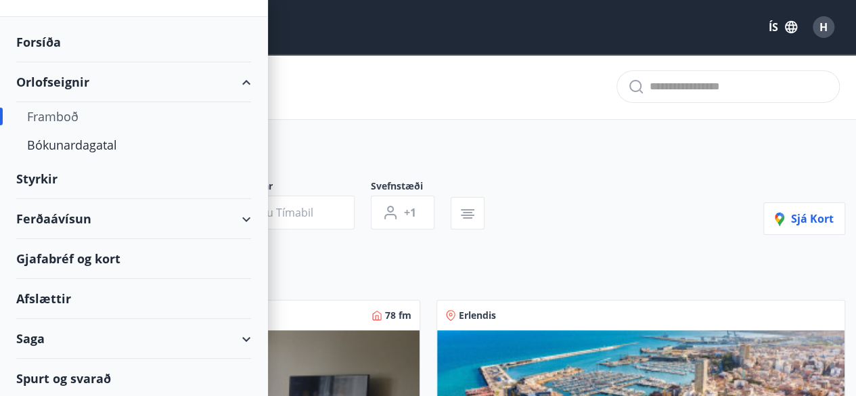
click at [99, 259] on div "Gjafabréf og kort" at bounding box center [133, 259] width 235 height 40
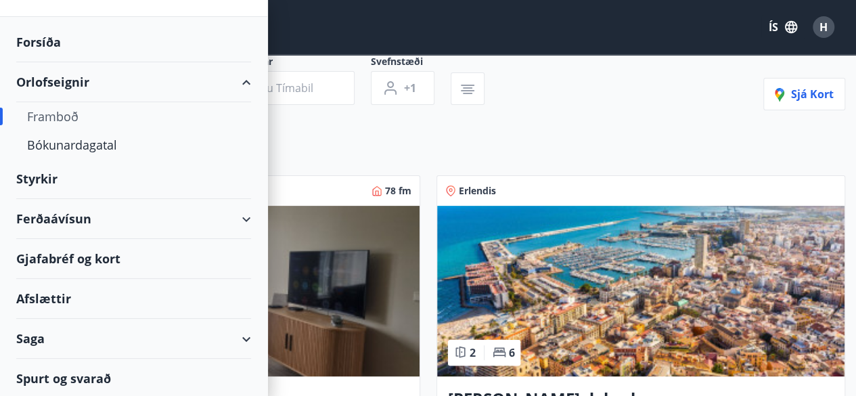
scroll to position [135, 0]
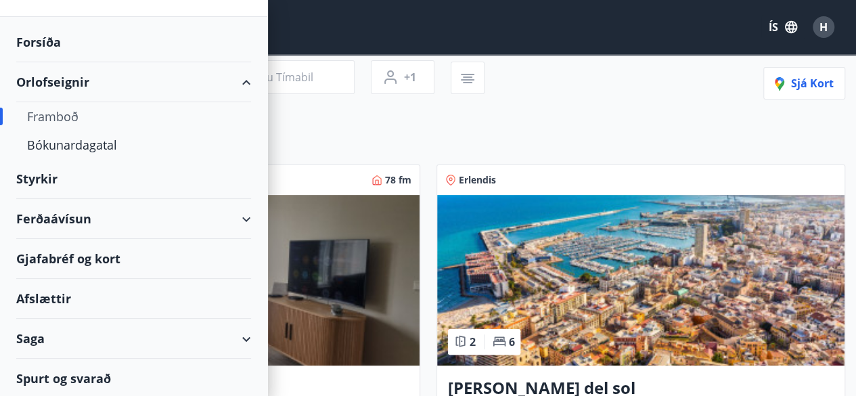
click at [104, 334] on div "Saga" at bounding box center [133, 339] width 235 height 40
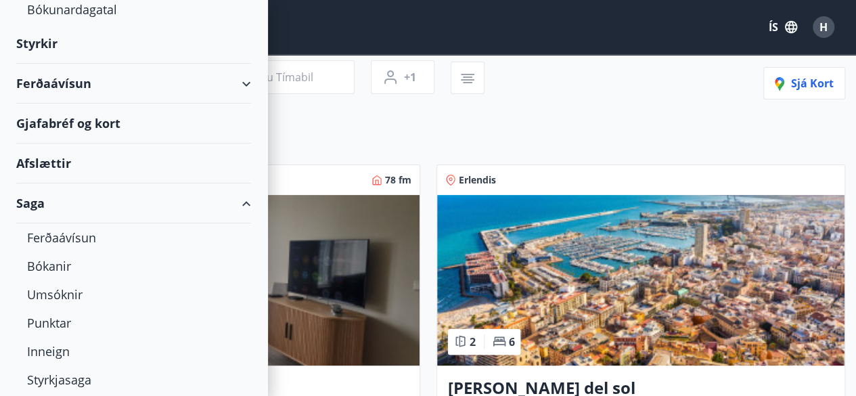
scroll to position [237, 0]
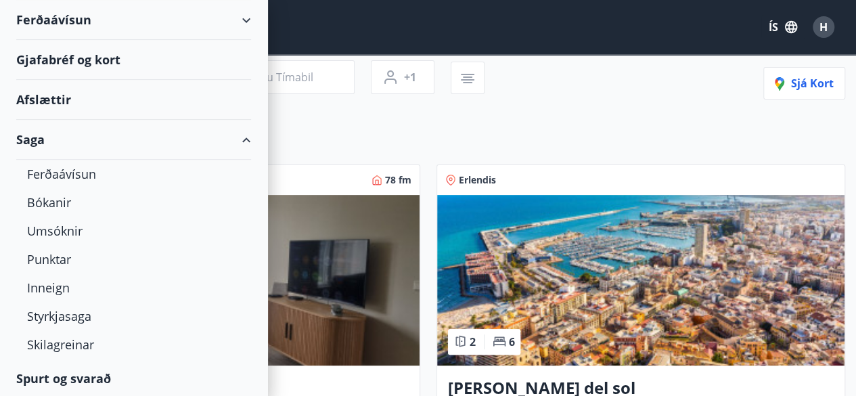
click at [59, 102] on div "Afslættir" at bounding box center [133, 100] width 235 height 40
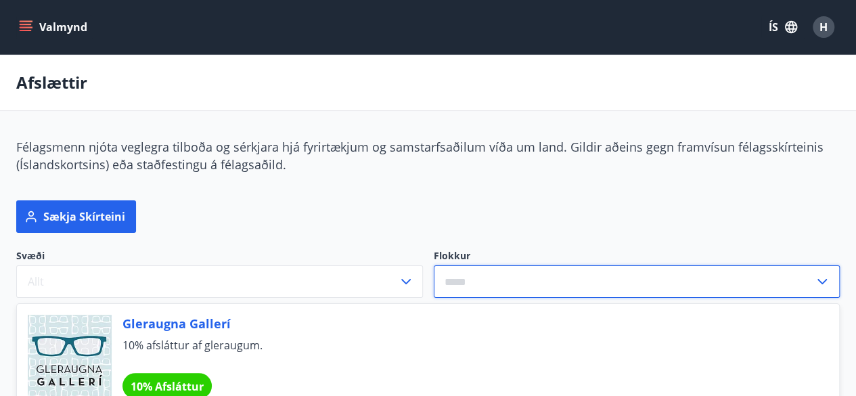
click at [515, 282] on input "text" at bounding box center [624, 281] width 381 height 33
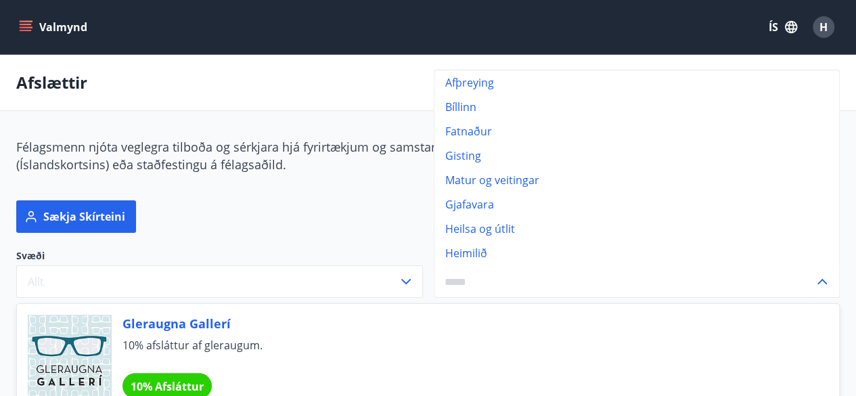
click at [485, 181] on li "Matur og veitingar" at bounding box center [638, 180] width 406 height 24
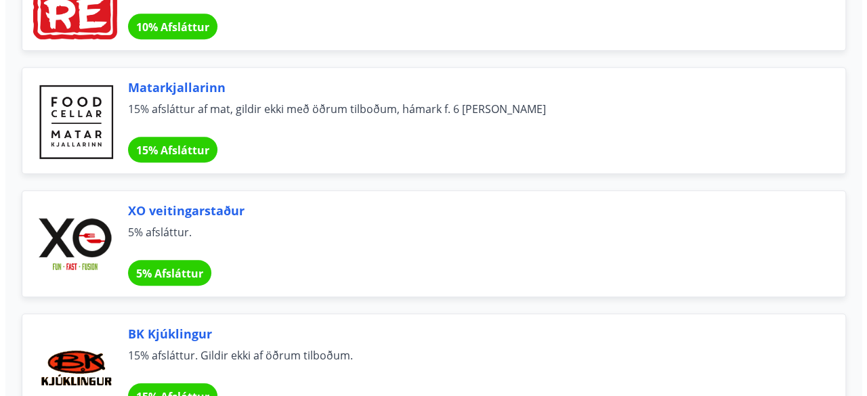
scroll to position [338, 0]
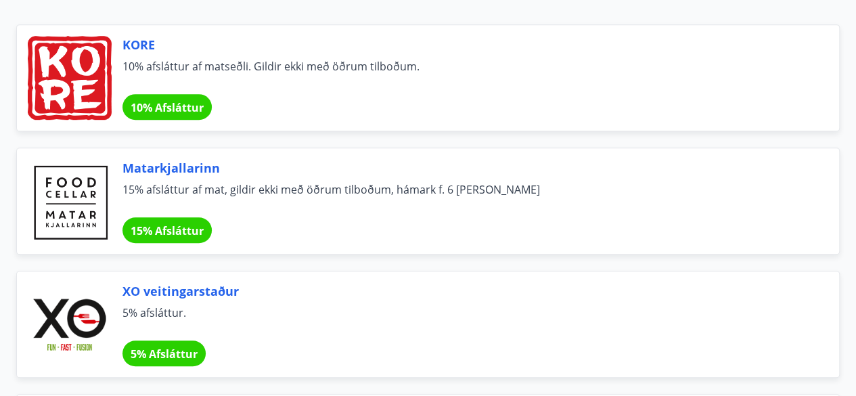
click at [176, 169] on span "Matarkjallarinn" at bounding box center [465, 168] width 684 height 18
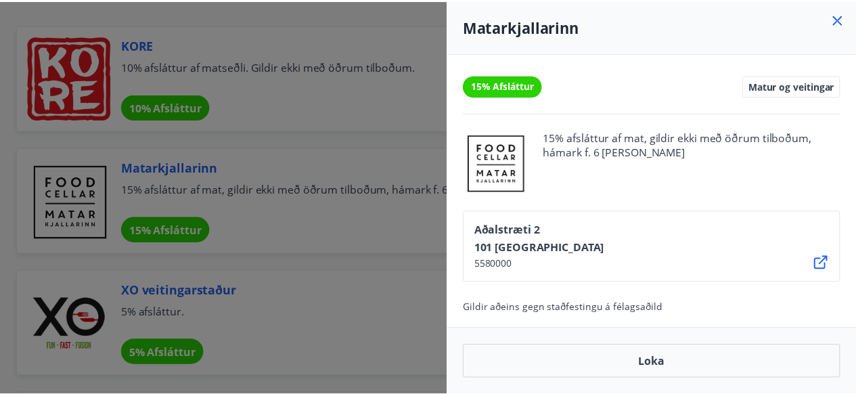
scroll to position [4, 0]
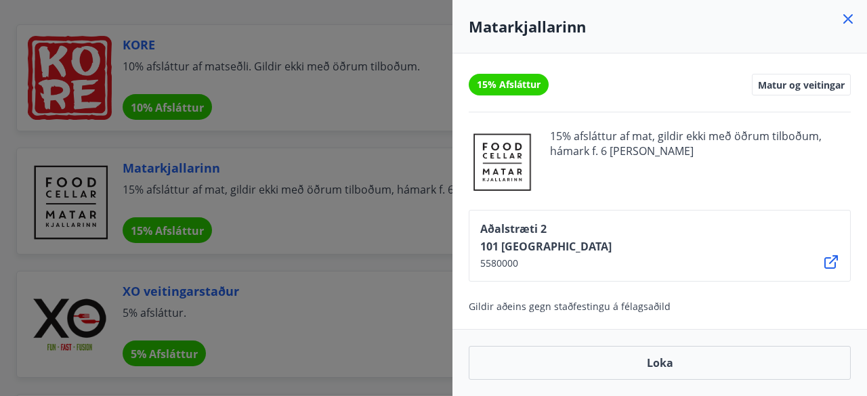
click at [517, 84] on span "15% Afsláttur" at bounding box center [509, 85] width 64 height 14
drag, startPoint x: 735, startPoint y: 74, endPoint x: 769, endPoint y: 80, distance: 34.4
click at [743, 79] on div "15% Afsláttur Matur og veitingar" at bounding box center [659, 85] width 382 height 22
click at [769, 80] on span "Matur og veitingar" at bounding box center [801, 85] width 87 height 12
drag, startPoint x: 592, startPoint y: 46, endPoint x: 437, endPoint y: 43, distance: 154.4
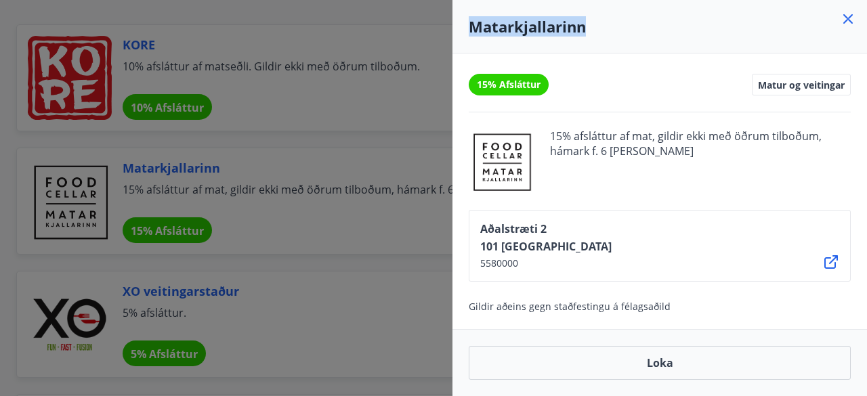
click at [437, 43] on div "Matarkjallarinn 15% Afsláttur Matur og veitingar 15% afsláttur af mat, gildir e…" at bounding box center [433, 198] width 867 height 396
click at [391, 156] on div at bounding box center [433, 198] width 867 height 396
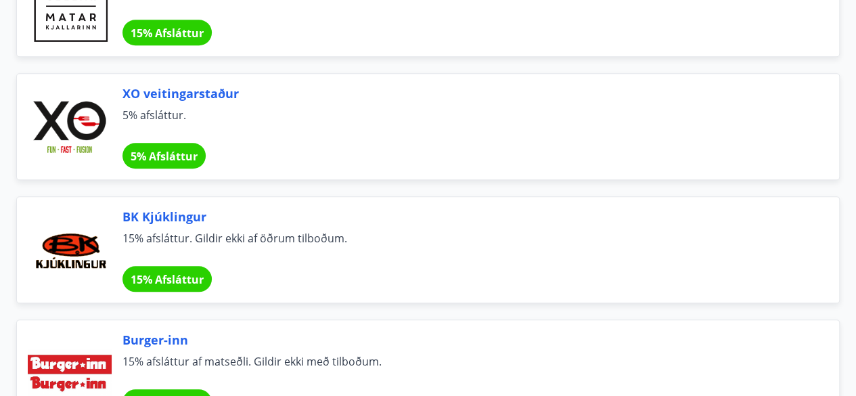
scroll to position [609, 0]
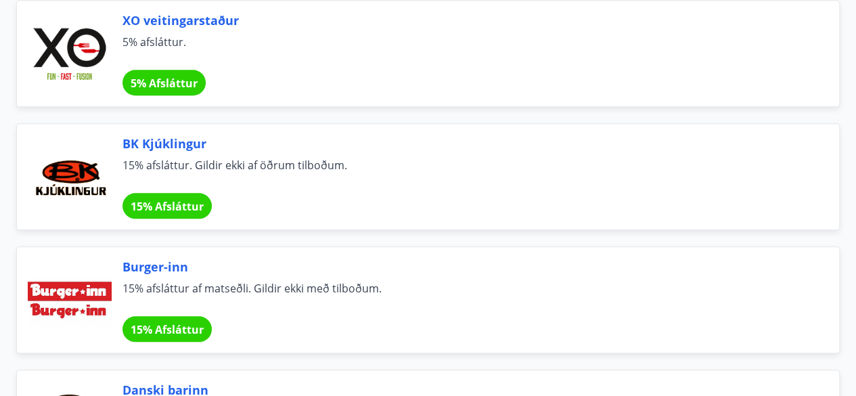
click at [217, 135] on span "BK Kjúklingur" at bounding box center [465, 144] width 684 height 18
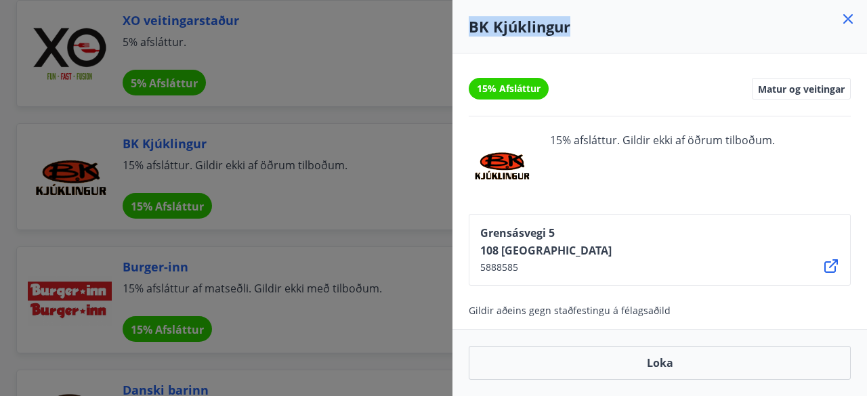
drag, startPoint x: 580, startPoint y: 24, endPoint x: 428, endPoint y: 28, distance: 151.7
click at [428, 28] on div "BK Kjúklingur 15% Afsláttur Matur og veitingar 15% afsláttur. Gildir ekki af öð…" at bounding box center [433, 198] width 867 height 396
click at [399, 118] on div at bounding box center [433, 198] width 867 height 396
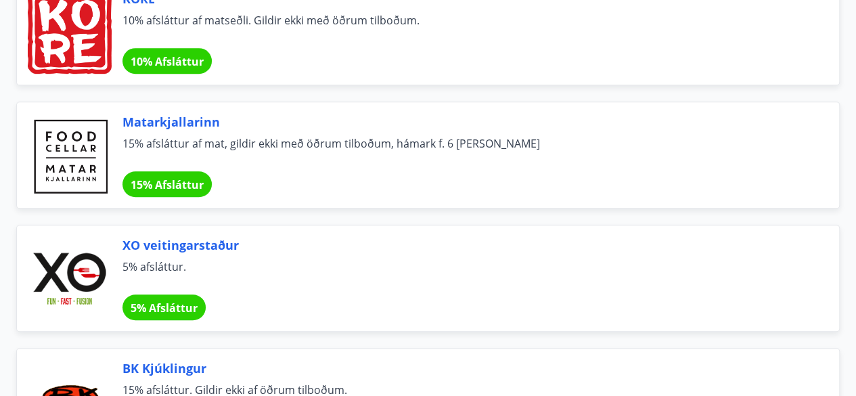
scroll to position [0, 0]
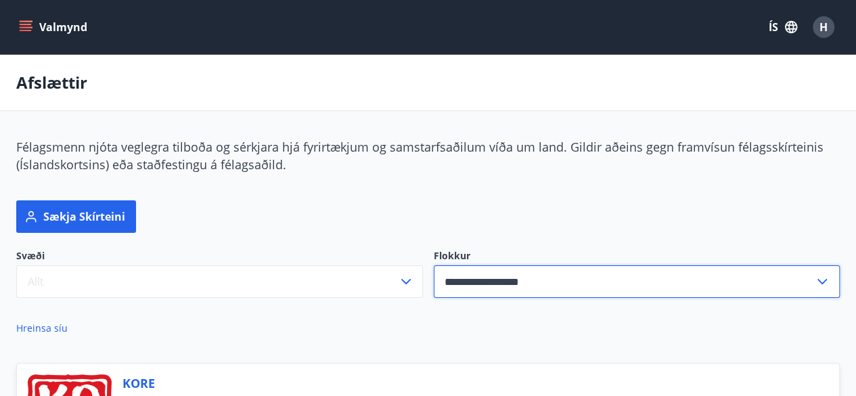
click at [569, 288] on input "**********" at bounding box center [624, 281] width 381 height 33
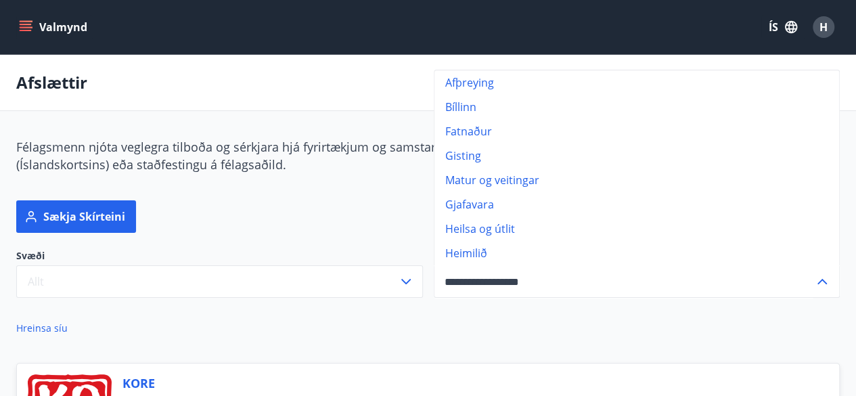
click at [493, 162] on li "Gisting" at bounding box center [638, 156] width 406 height 24
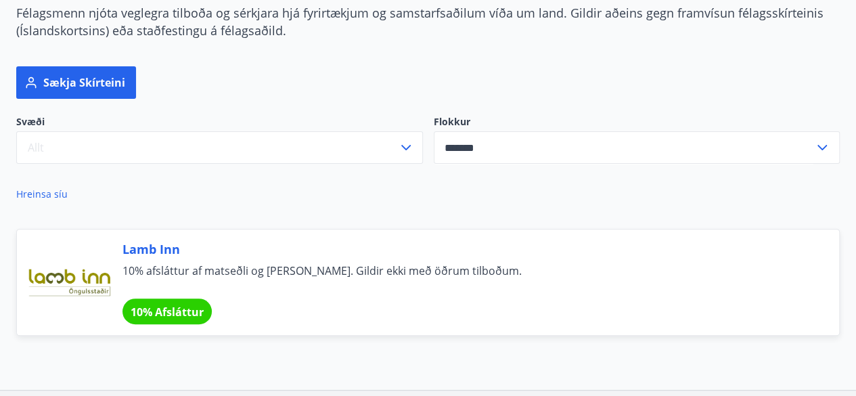
scroll to position [135, 0]
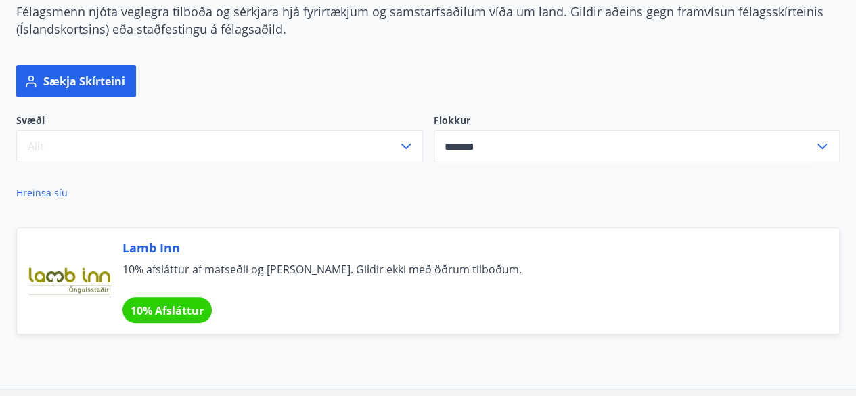
click at [177, 301] on div "10% Afsláttur" at bounding box center [167, 310] width 89 height 26
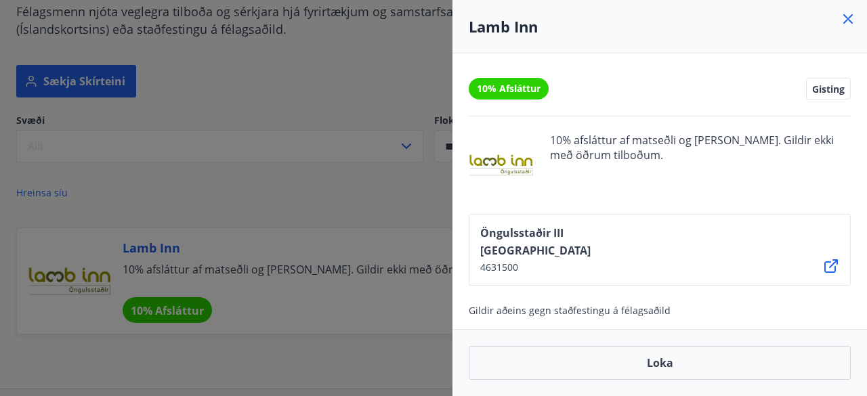
click at [385, 215] on div at bounding box center [433, 198] width 867 height 396
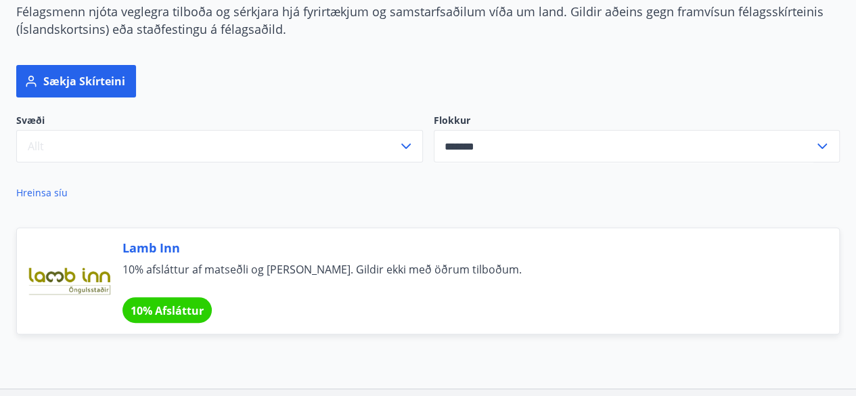
click at [484, 141] on input "*******" at bounding box center [624, 146] width 381 height 33
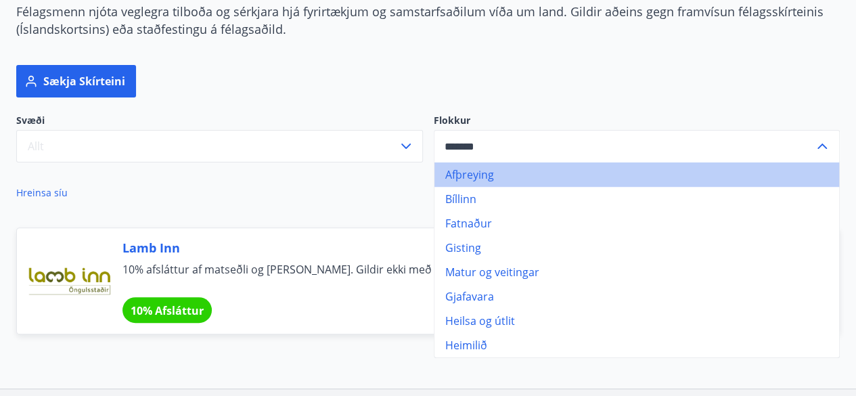
click at [493, 178] on li "Afþreying" at bounding box center [638, 174] width 406 height 24
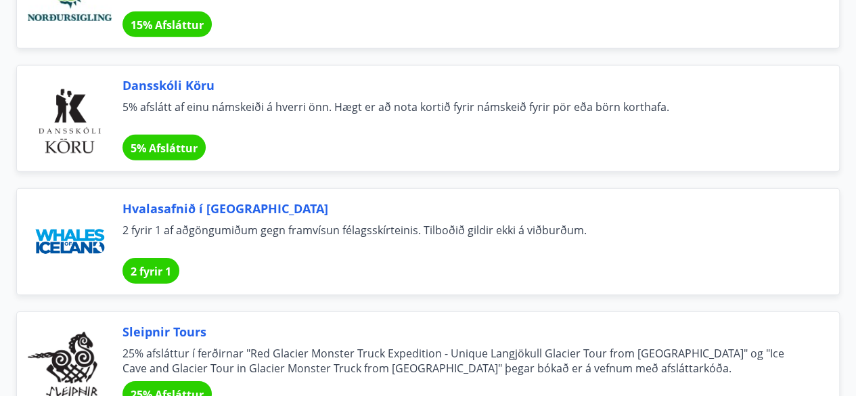
scroll to position [2166, 0]
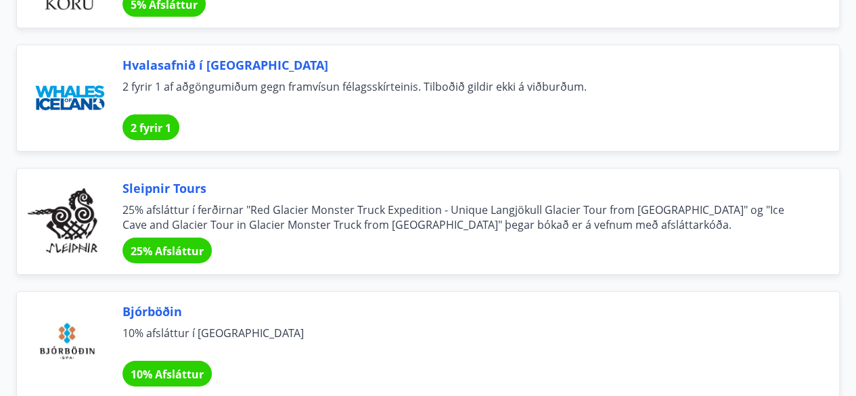
click at [369, 217] on span "25% afsláttur í ferðirnar "Red Glacier Monster Truck Expedition - Unique Langjö…" at bounding box center [465, 217] width 684 height 30
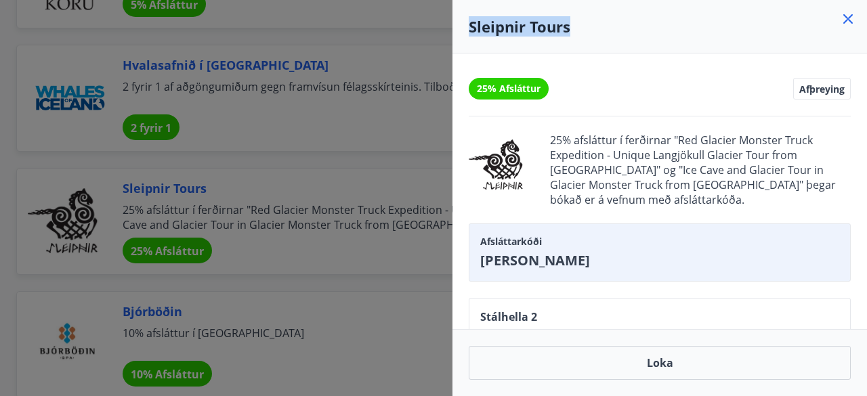
drag, startPoint x: 586, startPoint y: 23, endPoint x: 469, endPoint y: 33, distance: 116.9
click at [469, 33] on h4 "Sleipnir Tours" at bounding box center [659, 26] width 382 height 20
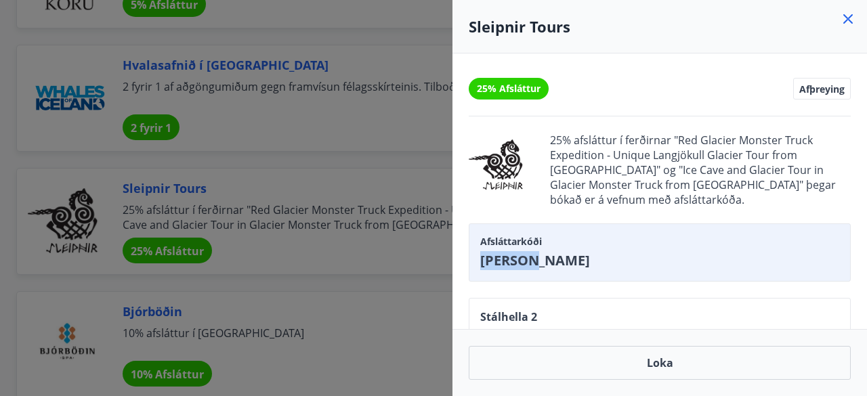
drag, startPoint x: 556, startPoint y: 248, endPoint x: 481, endPoint y: 251, distance: 75.9
click at [481, 251] on span "[PERSON_NAME]" at bounding box center [659, 260] width 359 height 19
copy span "[PERSON_NAME]"
click at [420, 139] on div at bounding box center [433, 198] width 867 height 396
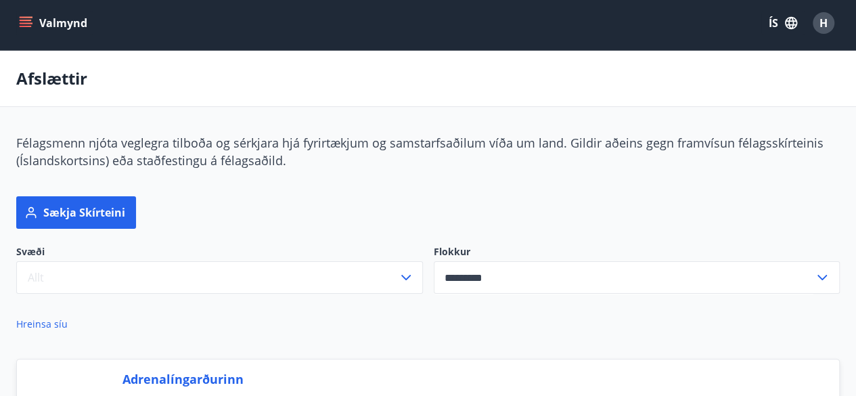
scroll to position [0, 0]
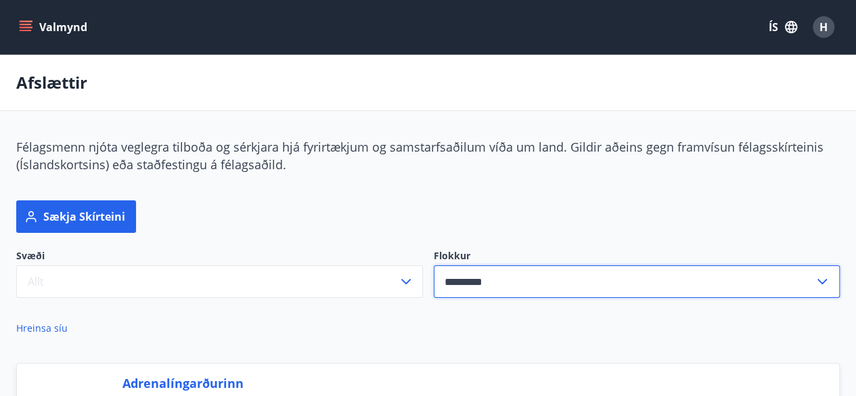
click at [504, 272] on input "*********" at bounding box center [624, 281] width 381 height 33
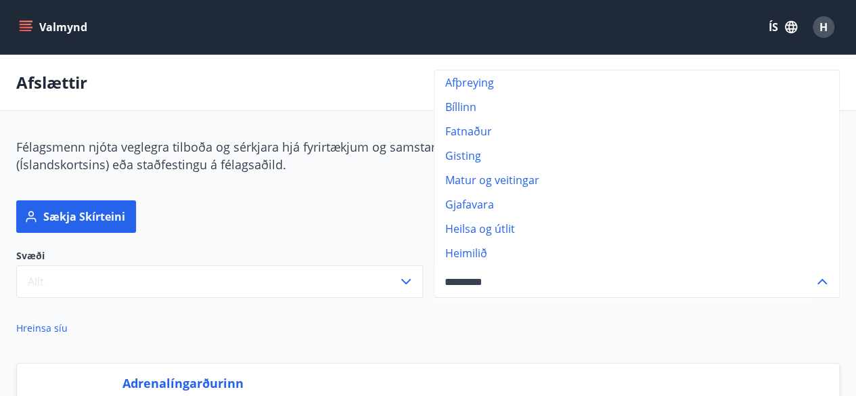
click at [470, 109] on li "Bíllinn" at bounding box center [638, 107] width 406 height 24
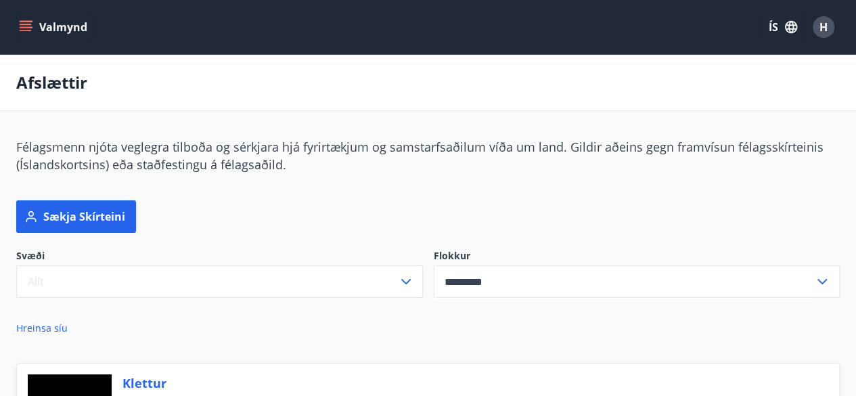
type input "*******"
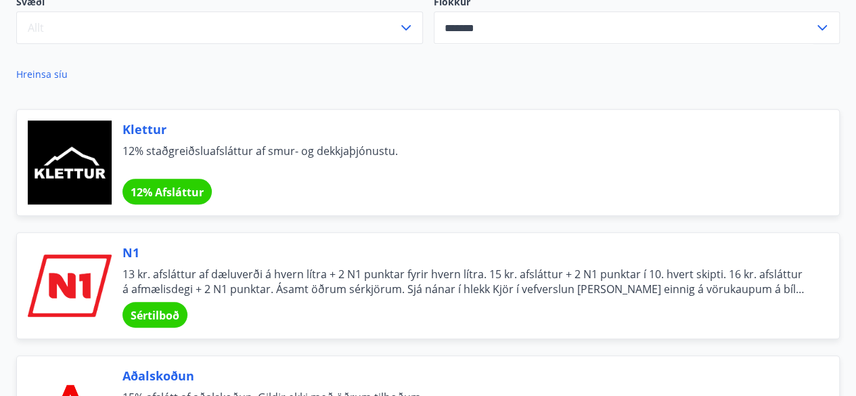
scroll to position [338, 0]
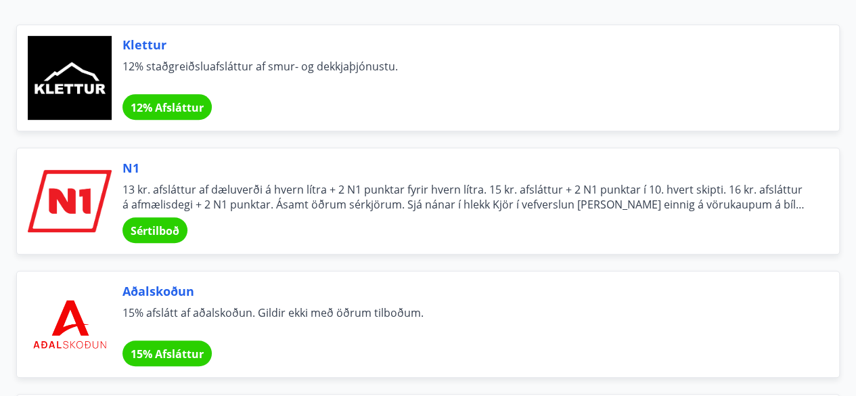
click at [165, 225] on span "Sértilboð" at bounding box center [155, 230] width 49 height 15
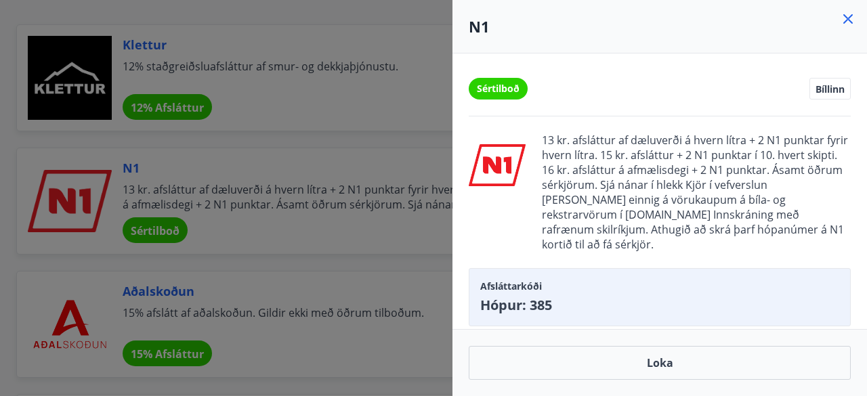
click at [539, 219] on div "13 kr. afsláttur af dæluverði á hvern lítra + 2 N1 punktar fyrir hvern lítra. 1…" at bounding box center [659, 192] width 382 height 119
click at [435, 223] on div at bounding box center [433, 198] width 867 height 396
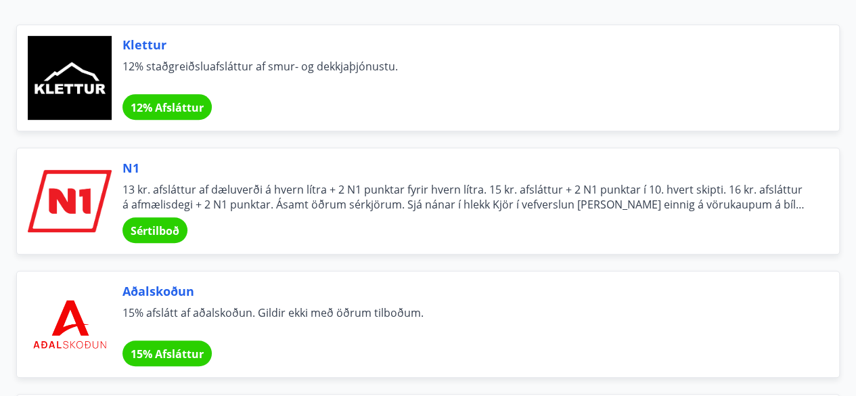
scroll to position [406, 0]
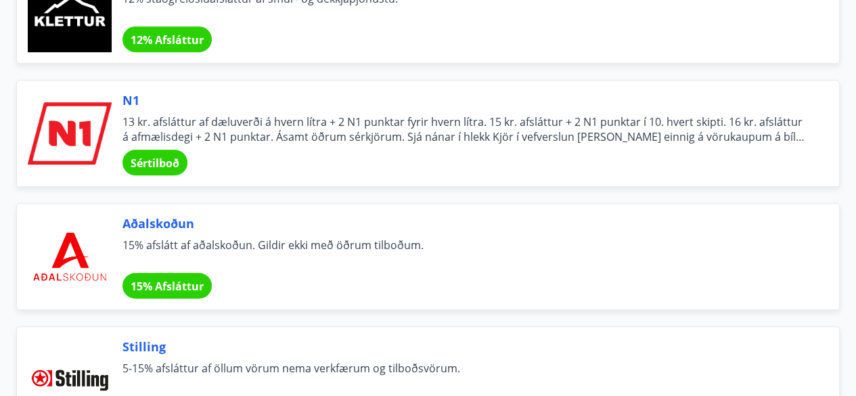
click at [441, 200] on div "Aðalskoðun 15% afslátt af aðalskoðun. Gildir ekki með öðrum tilboðum. 15% Afslá…" at bounding box center [420, 248] width 840 height 123
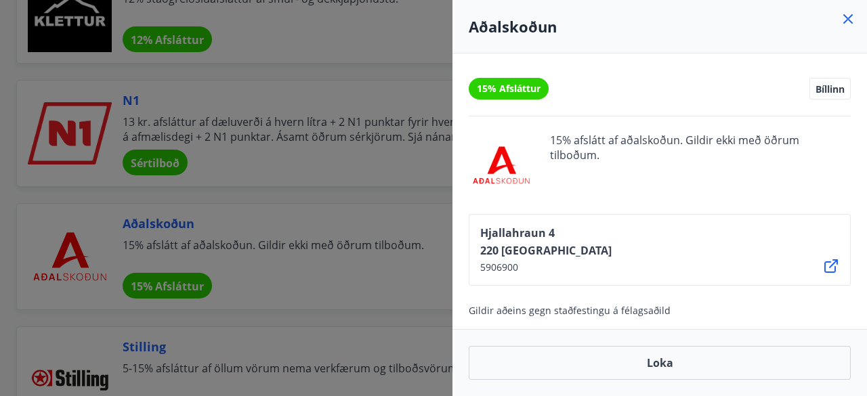
click at [391, 56] on div at bounding box center [433, 198] width 867 height 396
